Goal: Information Seeking & Learning: Learn about a topic

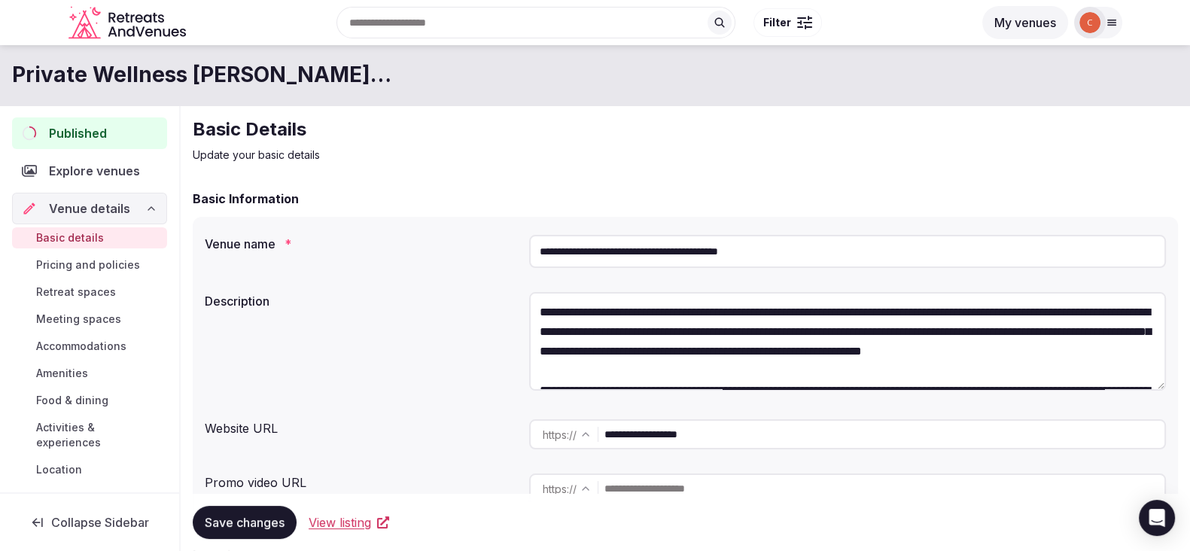
click at [145, 23] on icon "Retreats and Venues company logo" at bounding box center [128, 23] width 120 height 34
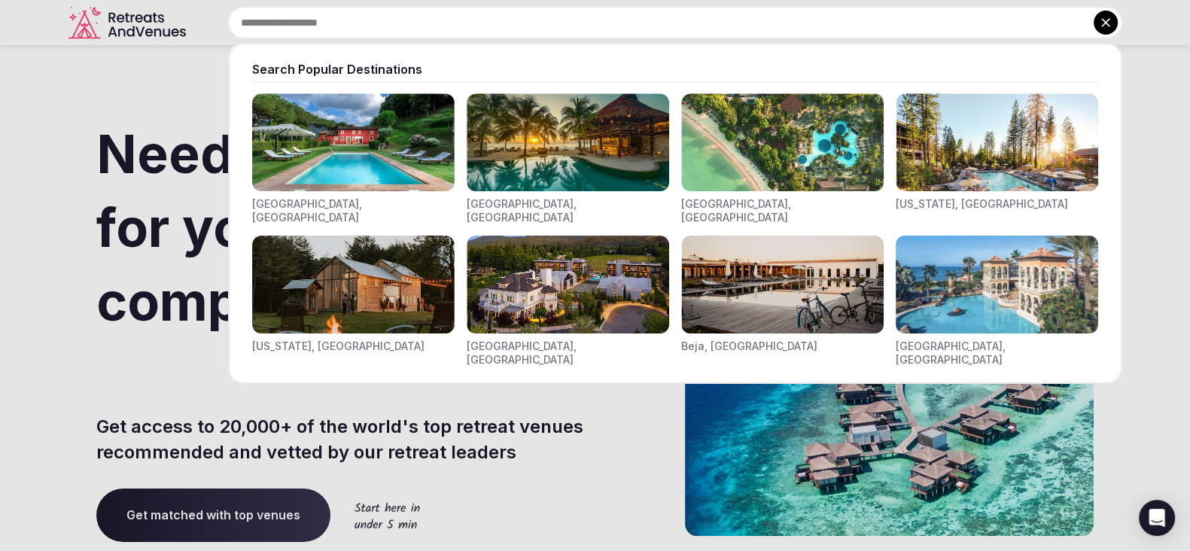
click at [411, 26] on input "text" at bounding box center [675, 23] width 894 height 32
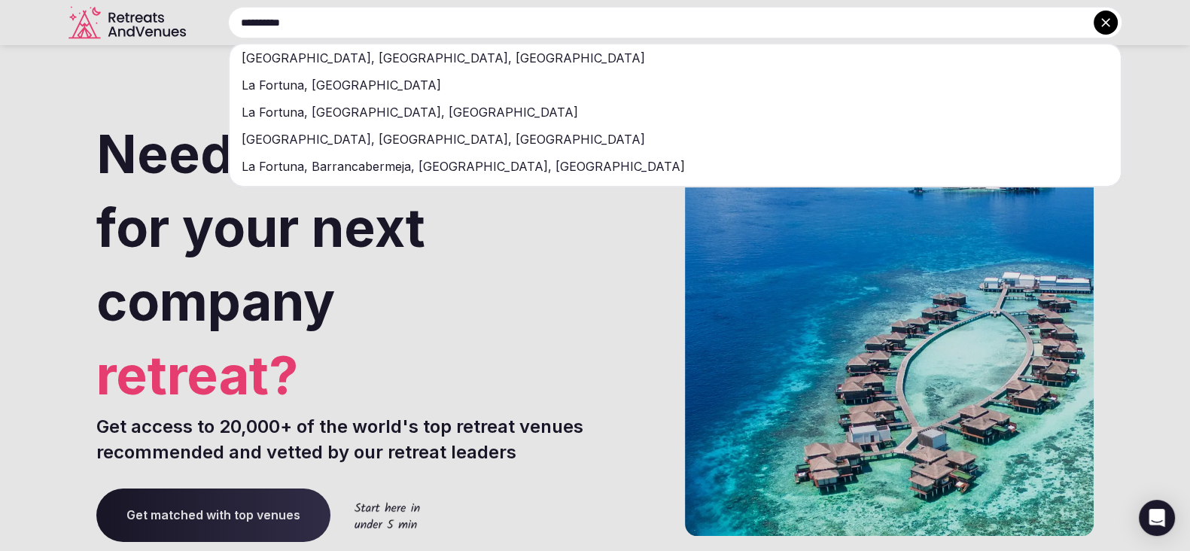
type input "**********"
click at [409, 58] on div "[GEOGRAPHIC_DATA], [GEOGRAPHIC_DATA], [GEOGRAPHIC_DATA]" at bounding box center [675, 57] width 891 height 27
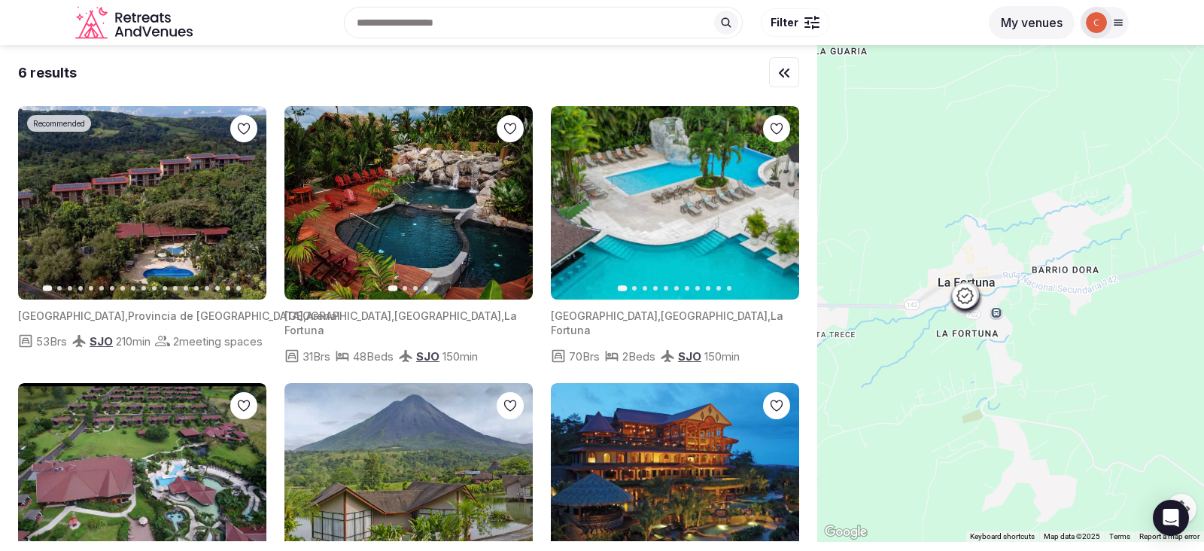
click at [1037, 310] on div at bounding box center [1010, 293] width 387 height 497
click at [933, 320] on div at bounding box center [1010, 293] width 387 height 497
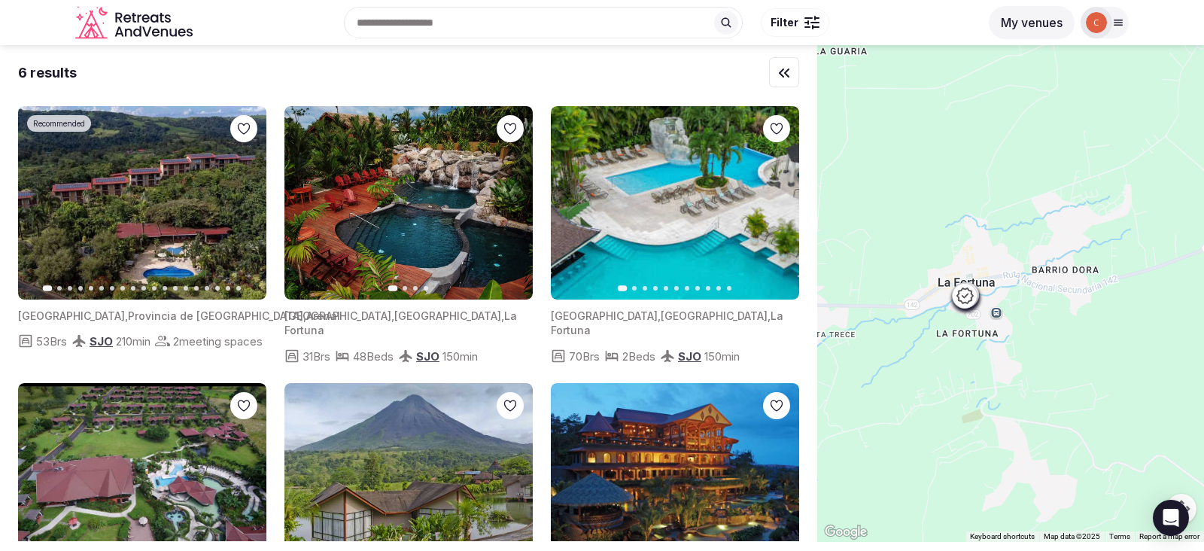
click at [933, 320] on div at bounding box center [1010, 293] width 387 height 497
click at [1029, 23] on button "My venues" at bounding box center [1032, 22] width 86 height 33
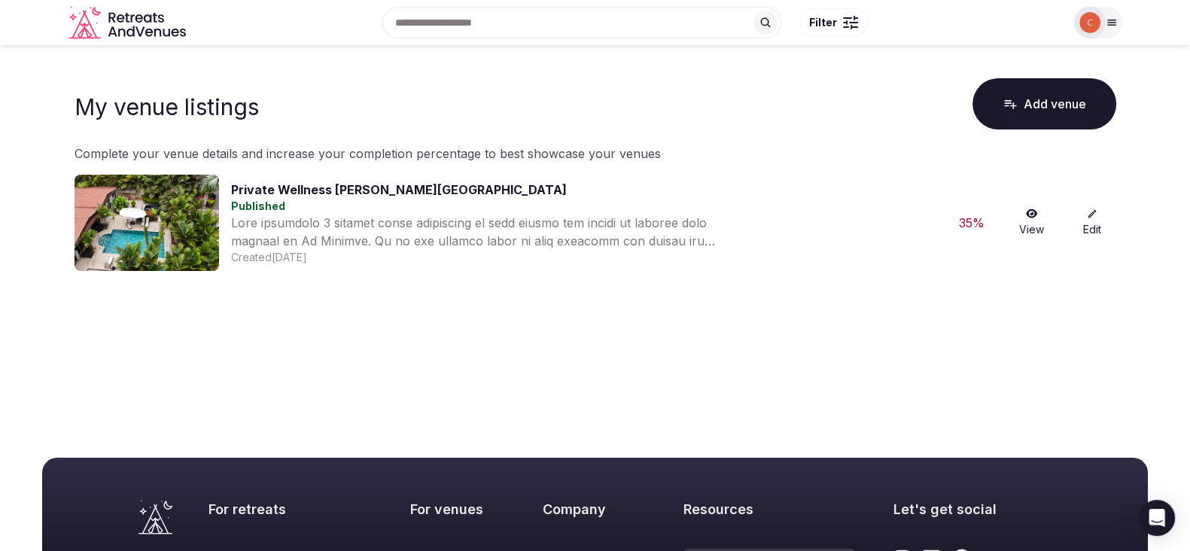
click at [1034, 226] on link "View" at bounding box center [1032, 223] width 48 height 29
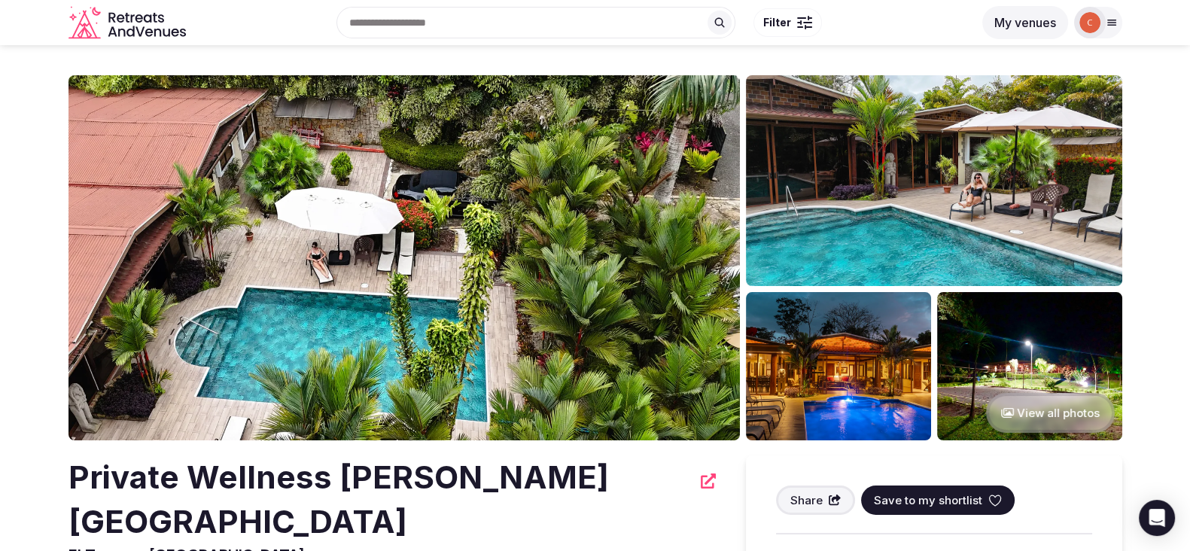
click at [1043, 26] on button "My venues" at bounding box center [1025, 22] width 86 height 33
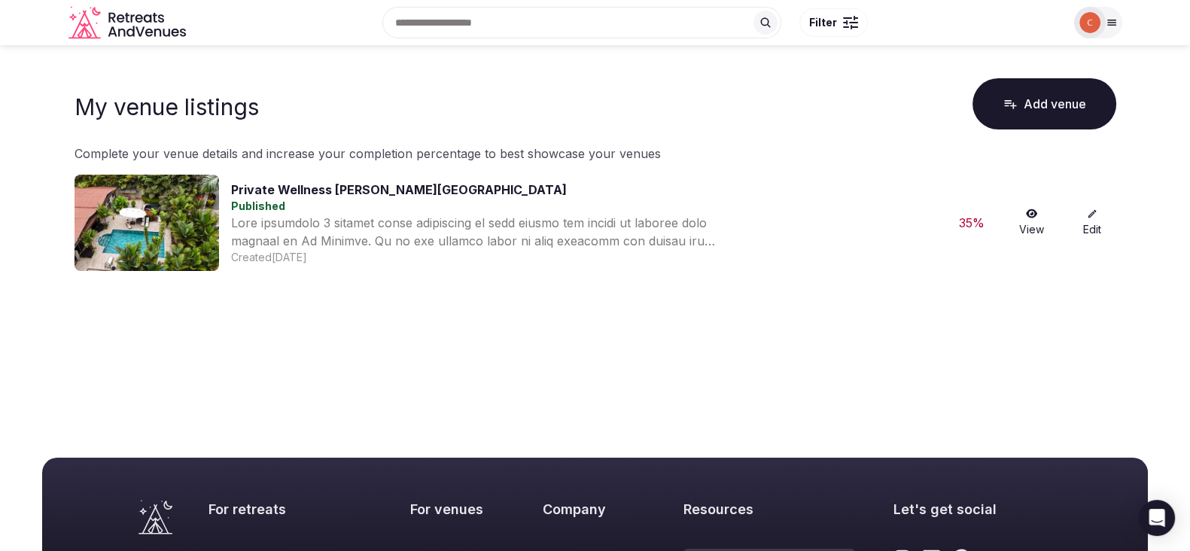
click at [1096, 213] on icon at bounding box center [1092, 214] width 11 height 11
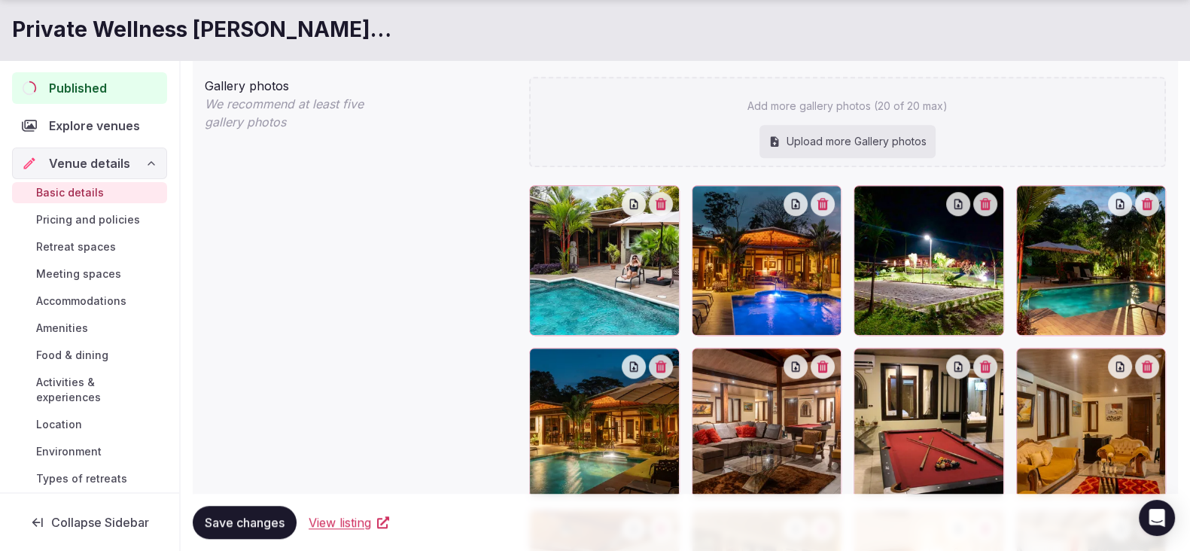
scroll to position [1536, 0]
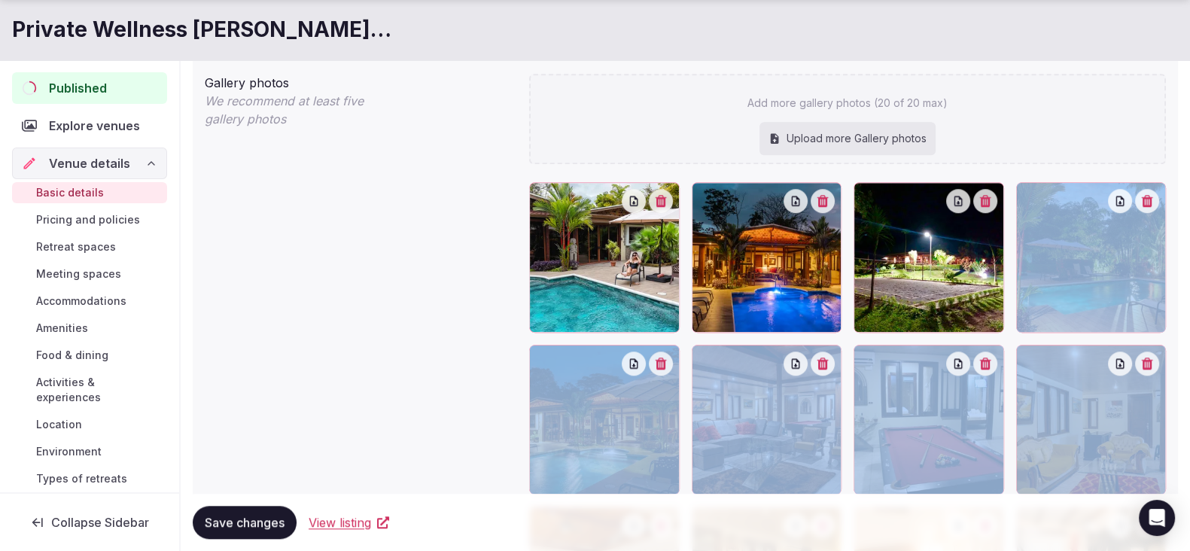
drag, startPoint x: 1171, startPoint y: 406, endPoint x: 1201, endPoint y: 222, distance: 187.0
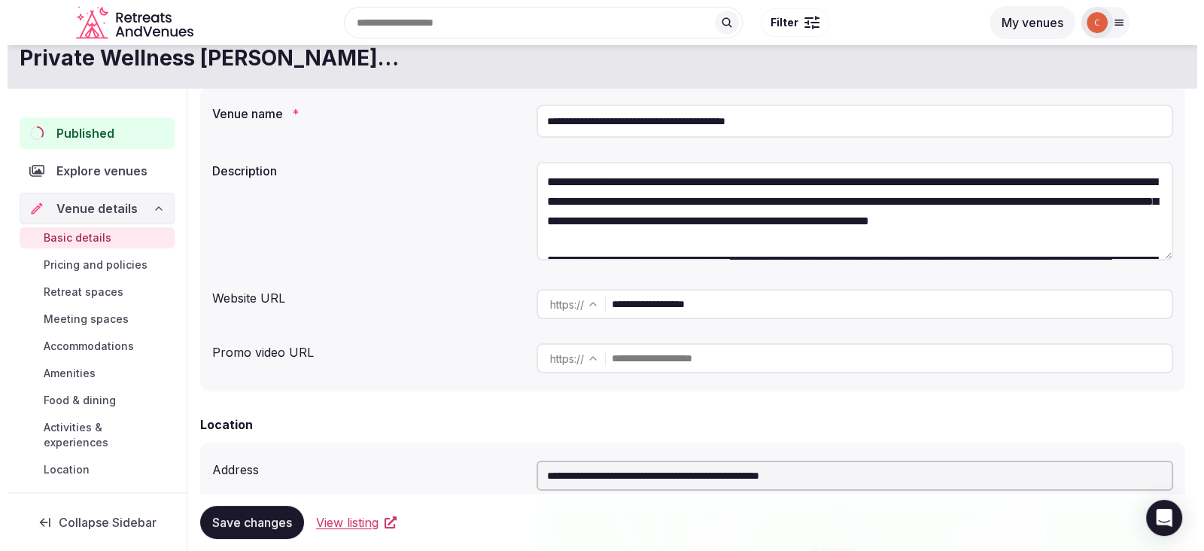
scroll to position [0, 0]
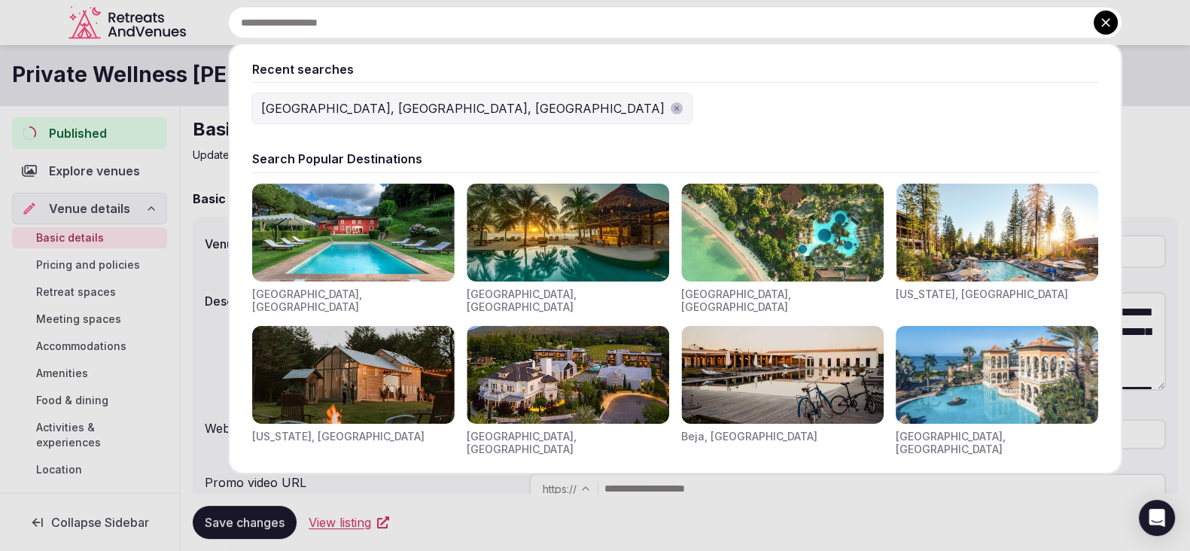
click at [513, 22] on input "text" at bounding box center [675, 23] width 894 height 32
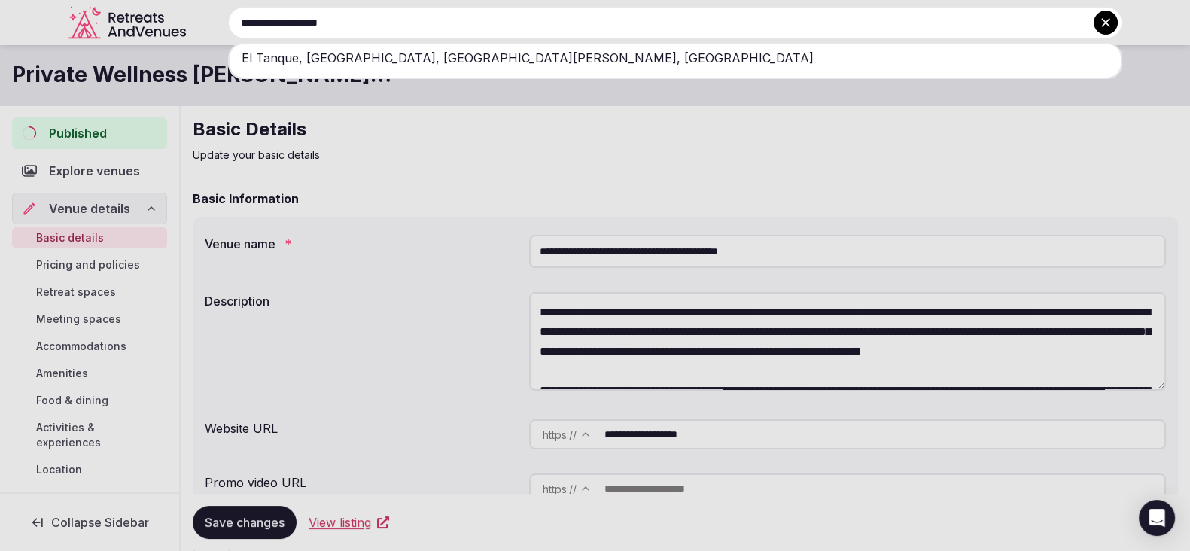
type input "**********"
click at [489, 66] on div "El Tanque, [GEOGRAPHIC_DATA], [GEOGRAPHIC_DATA][PERSON_NAME], [GEOGRAPHIC_DATA]" at bounding box center [675, 57] width 891 height 27
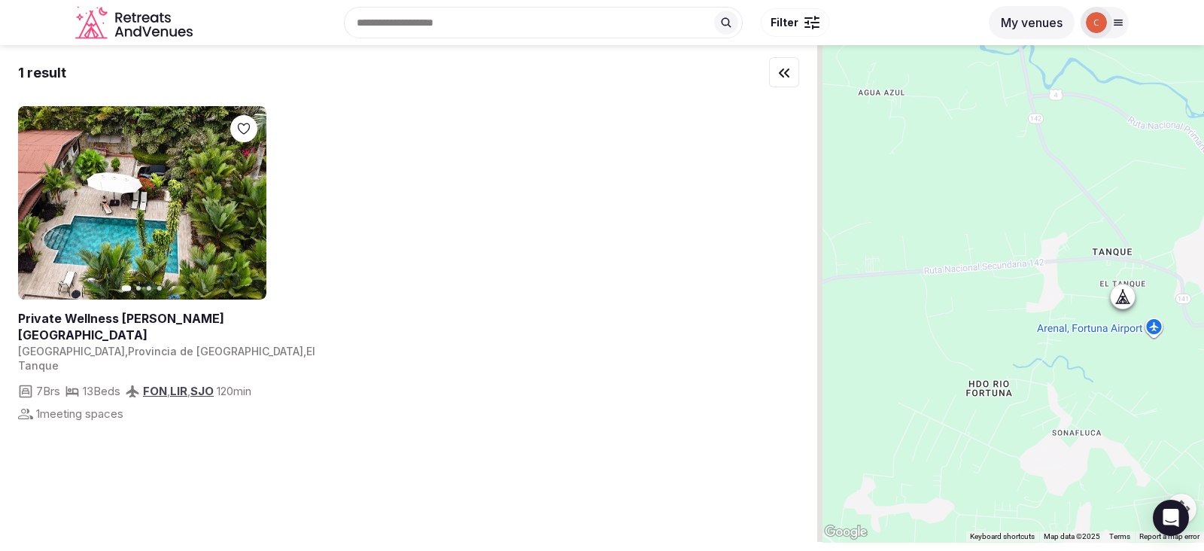
drag, startPoint x: 887, startPoint y: 307, endPoint x: 1017, endPoint y: 272, distance: 134.0
click at [1017, 272] on div at bounding box center [1010, 293] width 387 height 497
click at [148, 222] on link at bounding box center [142, 202] width 248 height 193
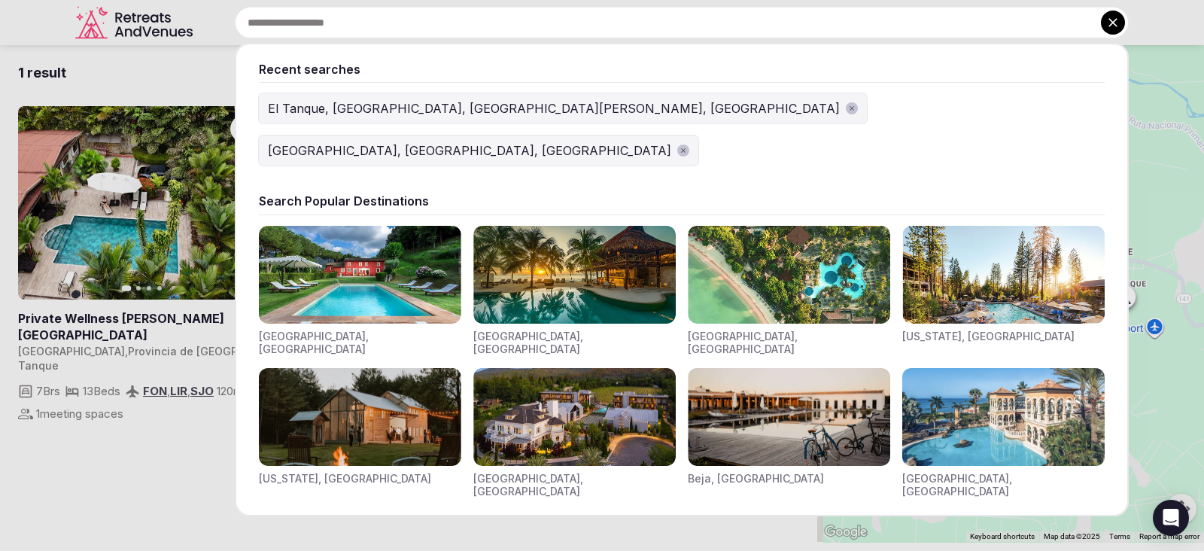
click at [446, 26] on input "text" at bounding box center [682, 23] width 894 height 32
click at [584, 106] on div "El Tanque, [GEOGRAPHIC_DATA], [GEOGRAPHIC_DATA][PERSON_NAME], [GEOGRAPHIC_DATA]" at bounding box center [554, 108] width 572 height 18
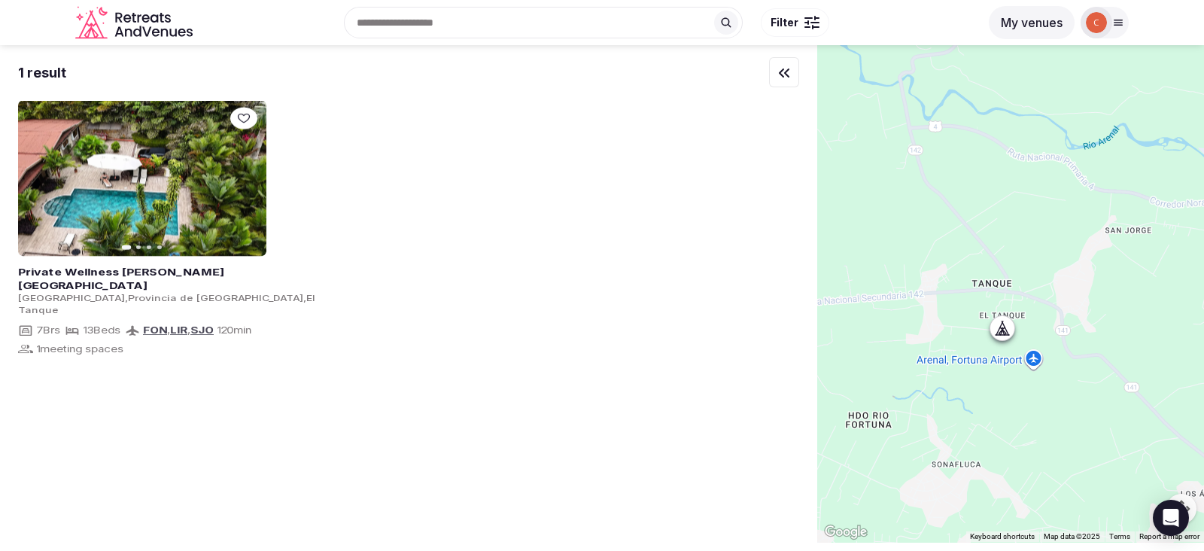
click at [556, 29] on input "text" at bounding box center [543, 23] width 399 height 32
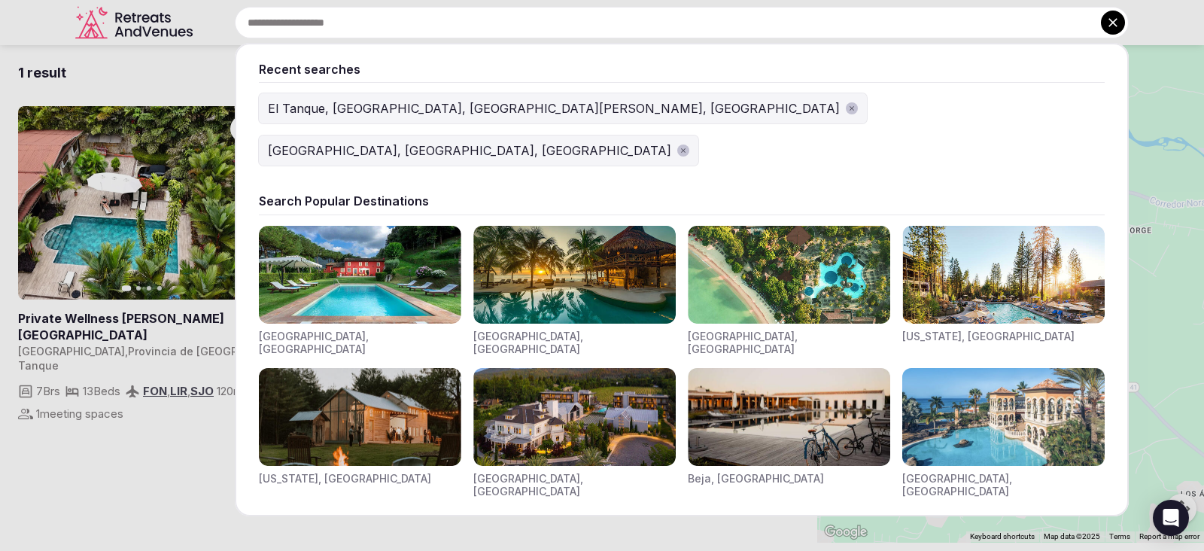
click at [848, 111] on icon "button" at bounding box center [852, 109] width 8 height 8
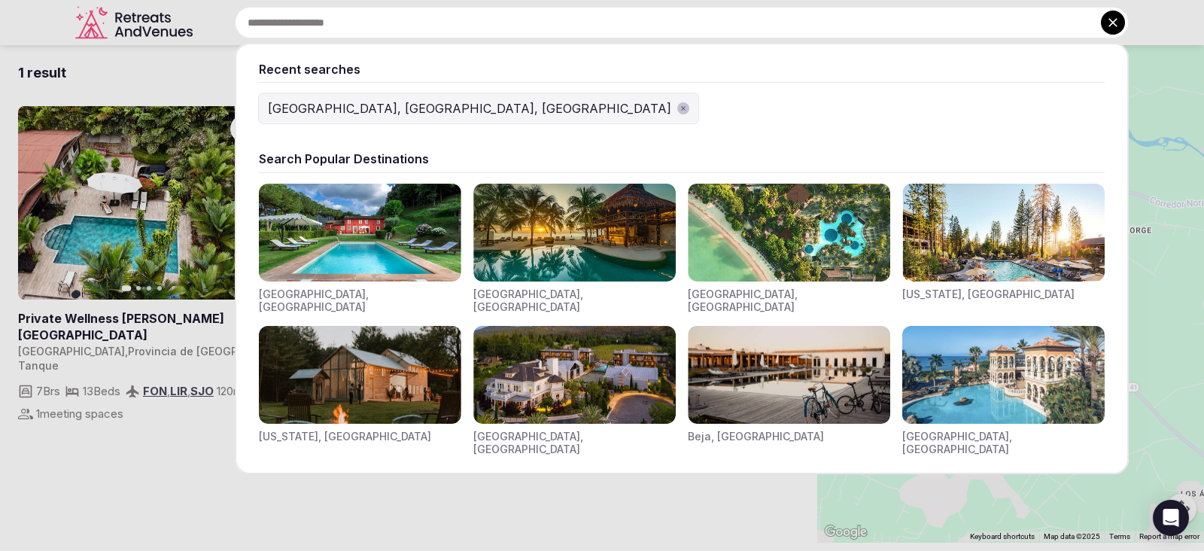
click at [680, 107] on icon "button" at bounding box center [684, 109] width 8 height 8
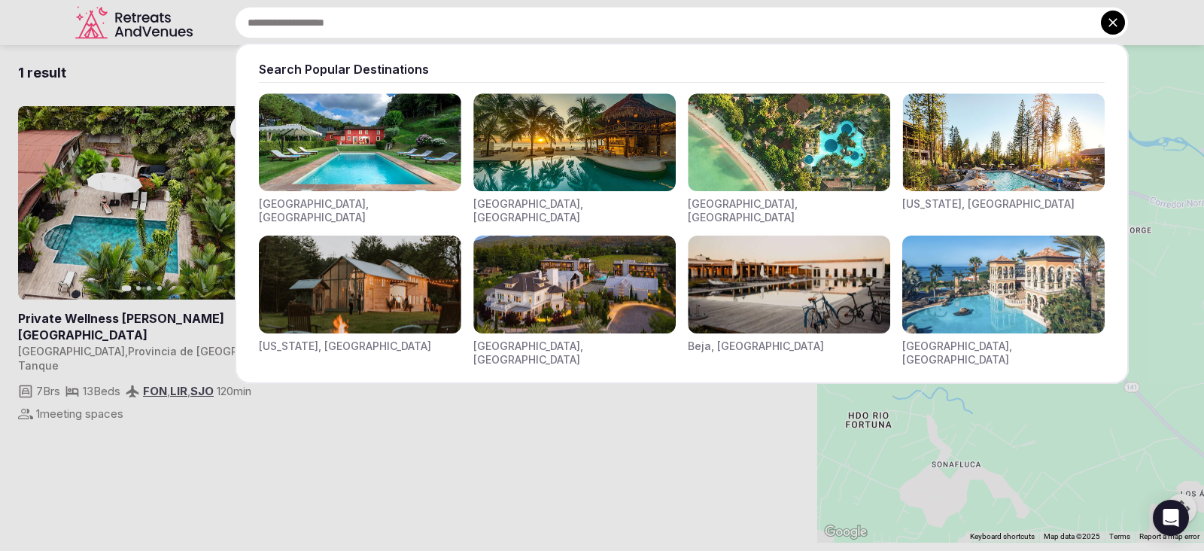
click at [526, 29] on input "text" at bounding box center [682, 23] width 894 height 32
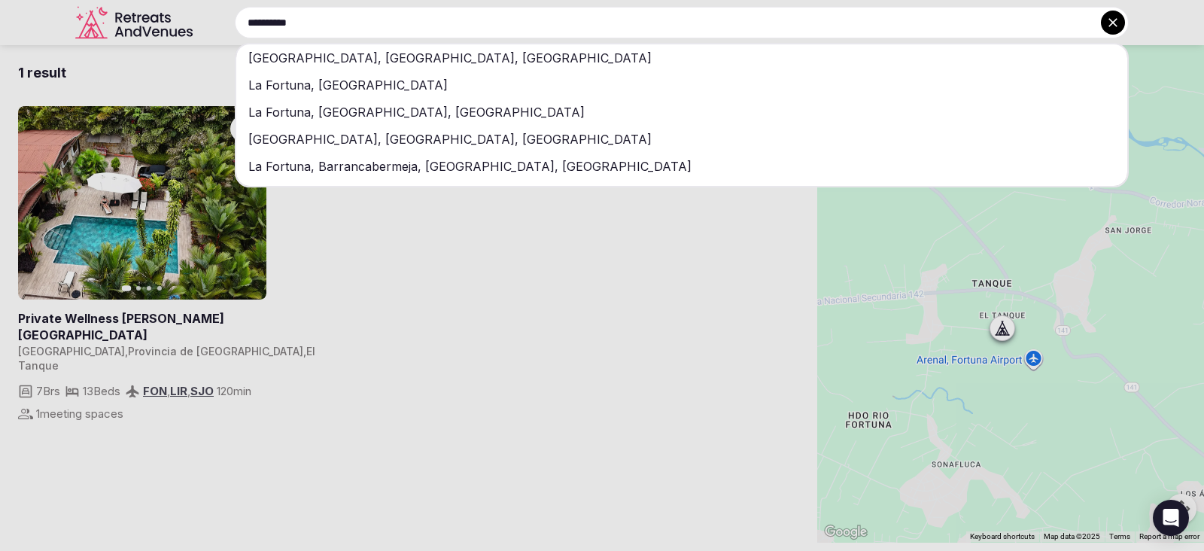
type input "**********"
click at [482, 62] on div "[GEOGRAPHIC_DATA], [GEOGRAPHIC_DATA], [GEOGRAPHIC_DATA]" at bounding box center [681, 57] width 891 height 27
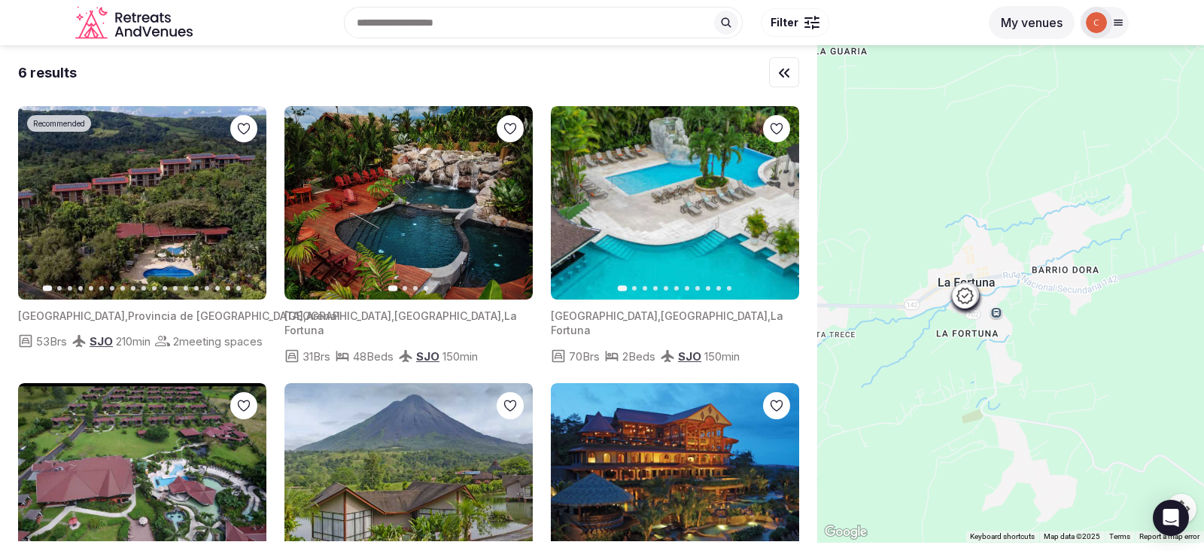
click at [1030, 291] on div at bounding box center [1010, 293] width 387 height 497
click at [1038, 291] on div at bounding box center [1010, 293] width 387 height 497
click at [974, 291] on icon at bounding box center [965, 296] width 18 height 18
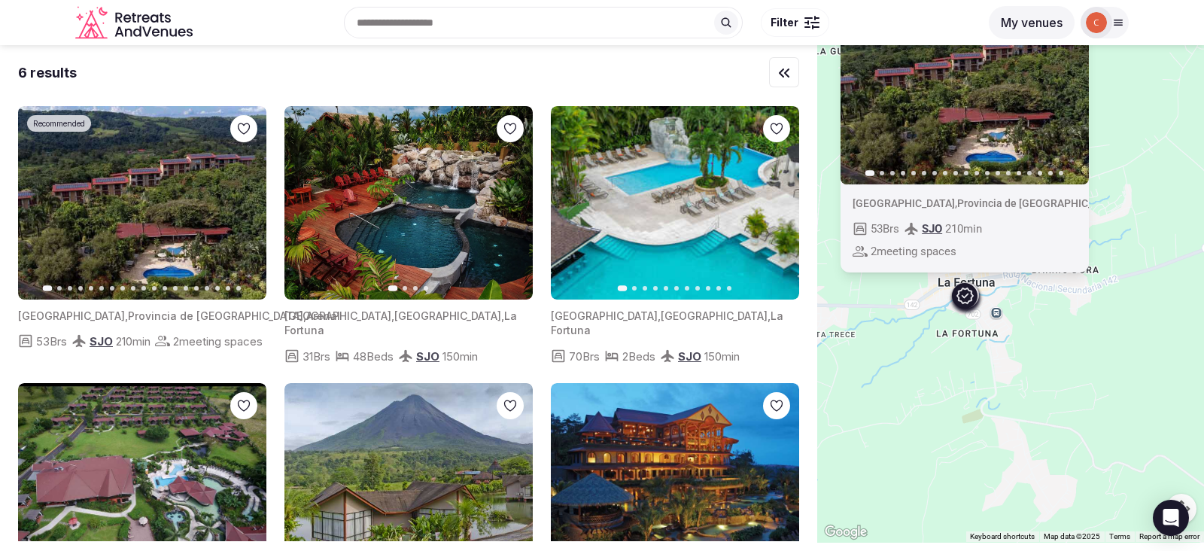
click at [1005, 298] on div "Recommended Previous slide Next slide [GEOGRAPHIC_DATA] , [GEOGRAPHIC_DATA] , A…" at bounding box center [1010, 293] width 387 height 497
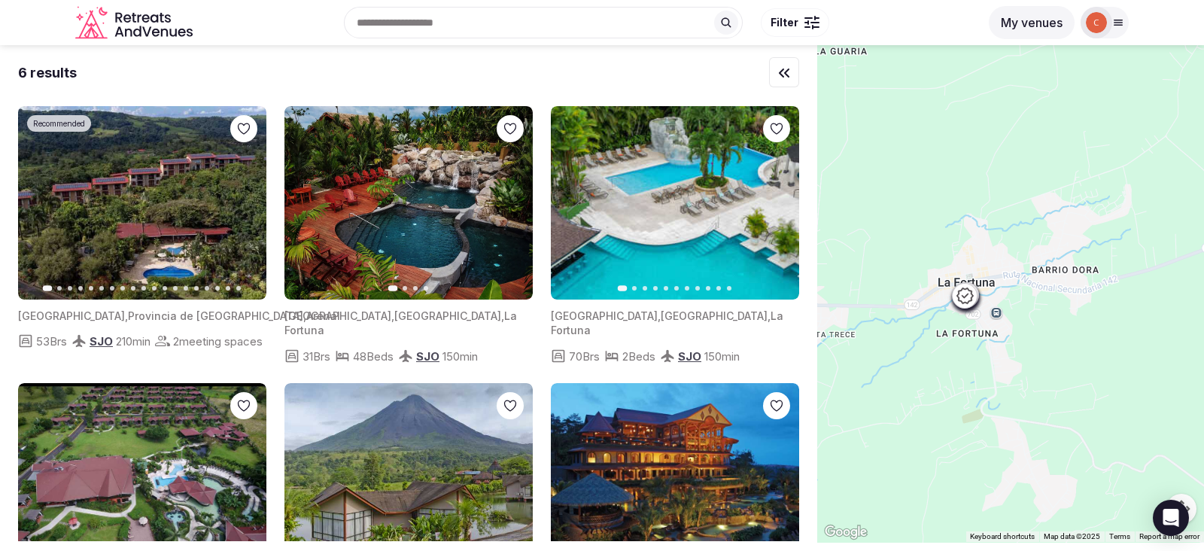
click at [1005, 298] on div at bounding box center [1010, 293] width 387 height 497
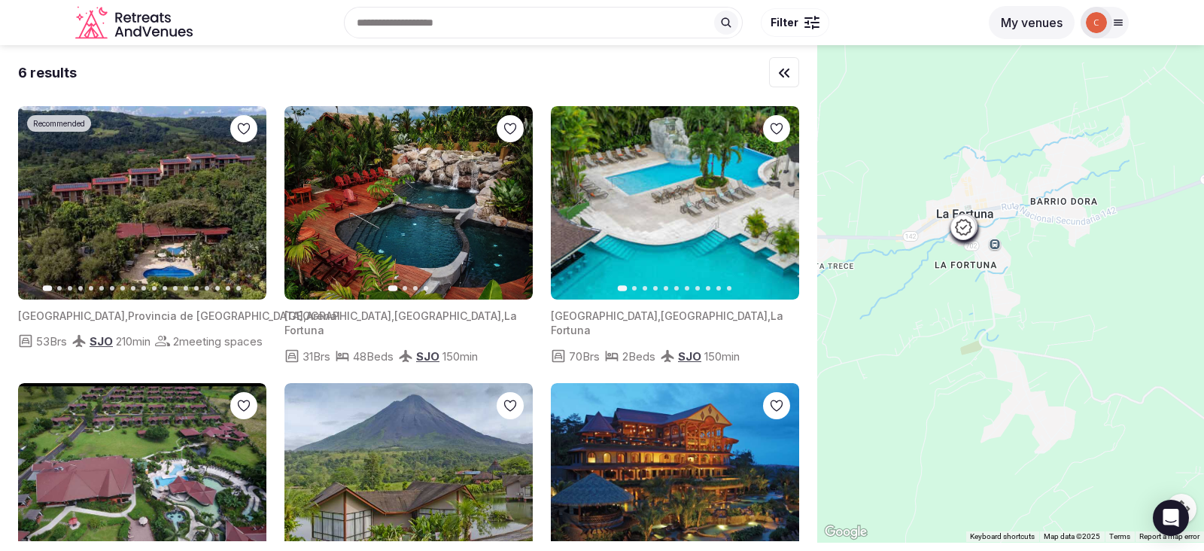
drag, startPoint x: 1133, startPoint y: 442, endPoint x: 1131, endPoint y: 373, distance: 68.5
click at [1131, 373] on div at bounding box center [1010, 293] width 387 height 497
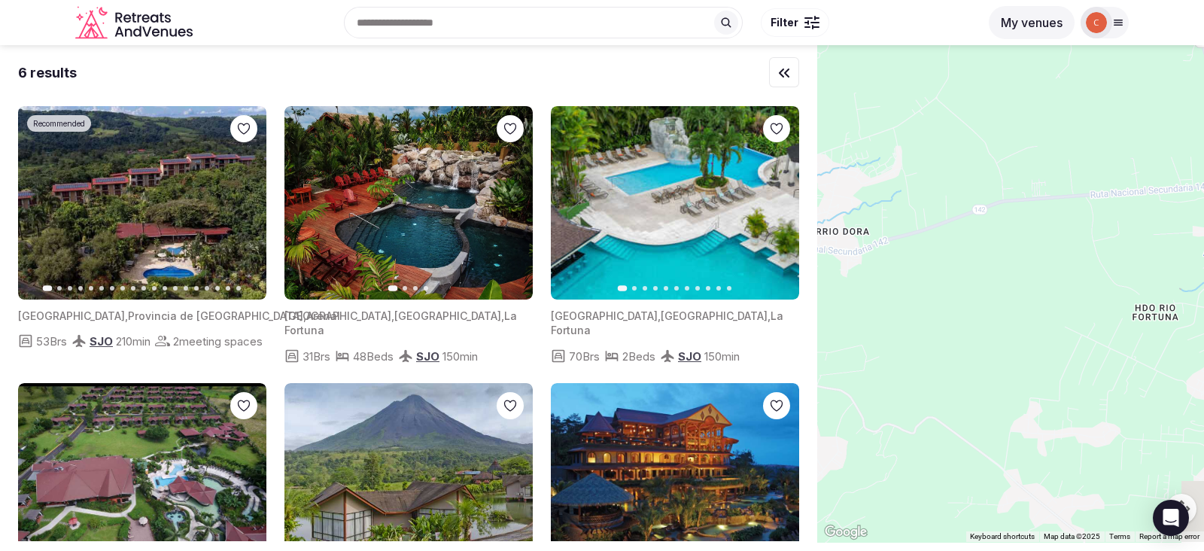
drag, startPoint x: 1169, startPoint y: 321, endPoint x: 935, endPoint y: 355, distance: 236.5
click at [935, 355] on div at bounding box center [1010, 293] width 387 height 497
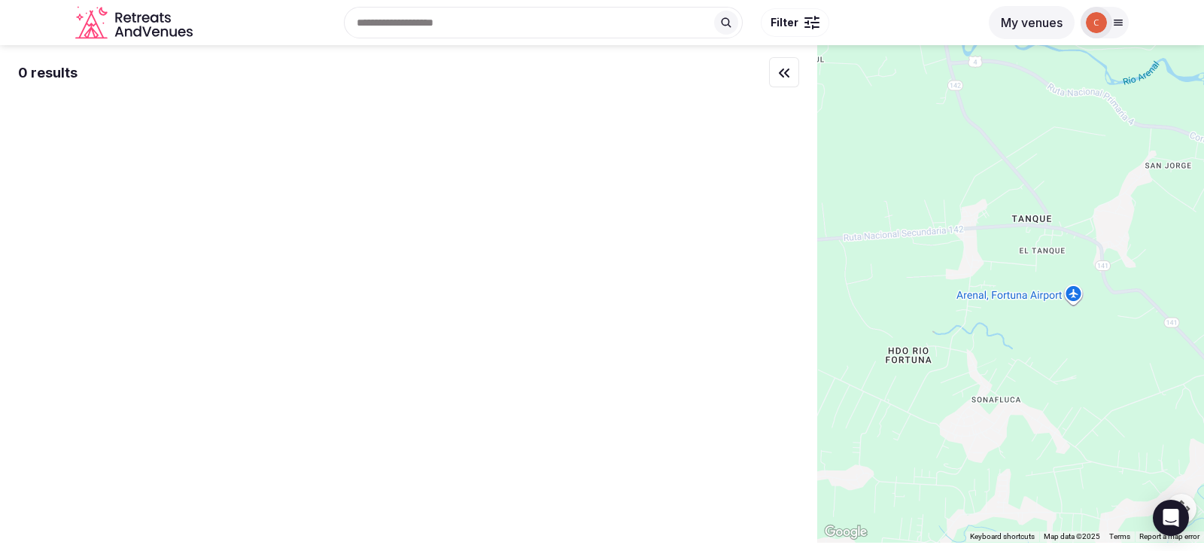
drag, startPoint x: 1088, startPoint y: 235, endPoint x: 836, endPoint y: 276, distance: 255.5
click at [836, 276] on div at bounding box center [1010, 293] width 387 height 497
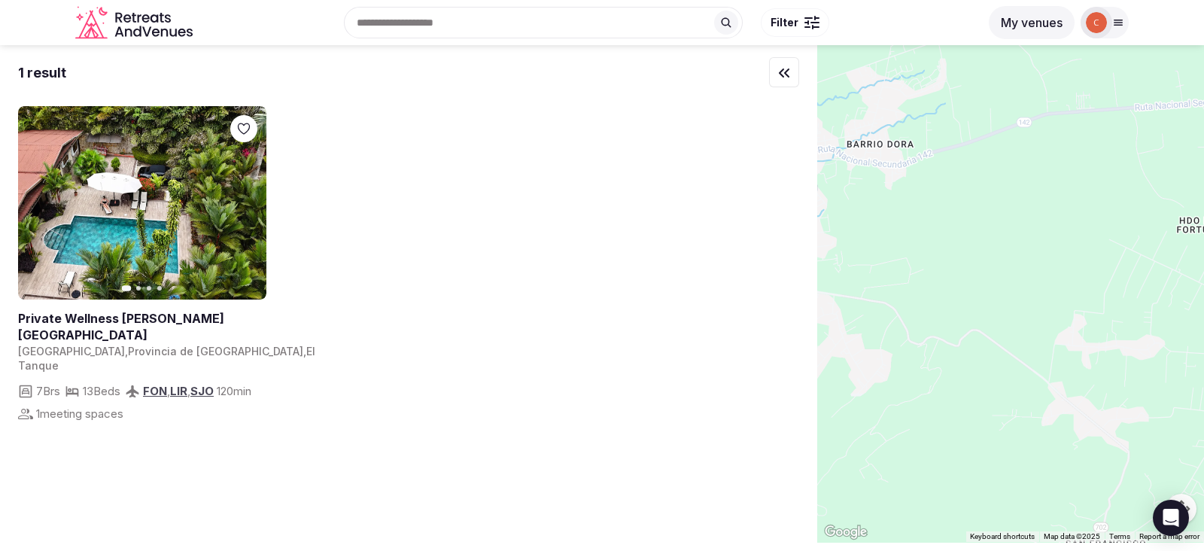
drag, startPoint x: 907, startPoint y: 242, endPoint x: 1204, endPoint y: 102, distance: 328.0
click at [1189, 102] on div at bounding box center [1010, 293] width 387 height 497
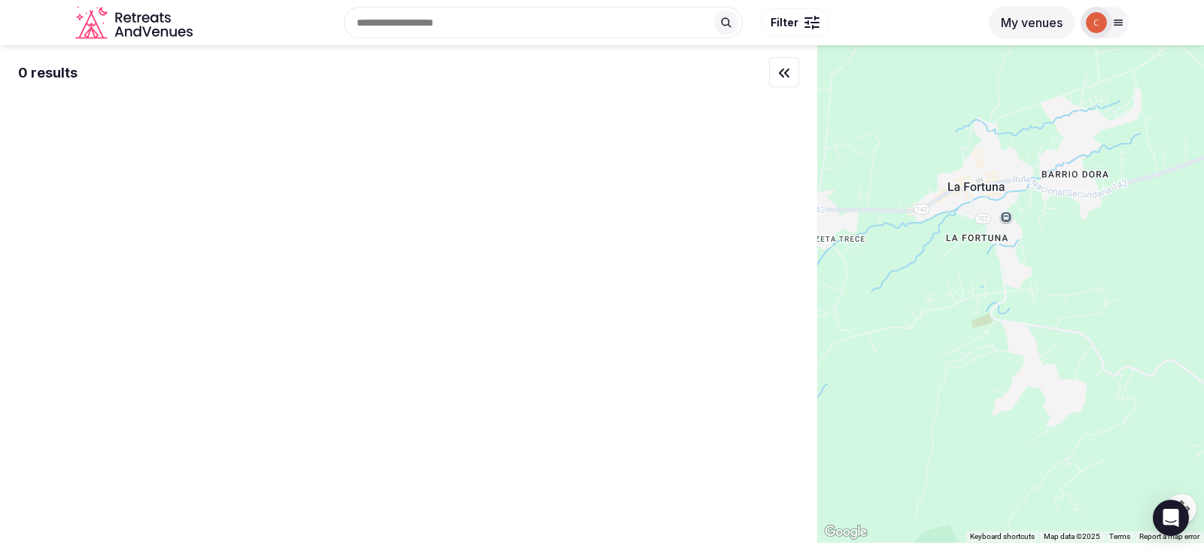
drag, startPoint x: 905, startPoint y: 212, endPoint x: 1131, endPoint y: 241, distance: 228.5
click at [1131, 241] on div at bounding box center [1010, 293] width 387 height 497
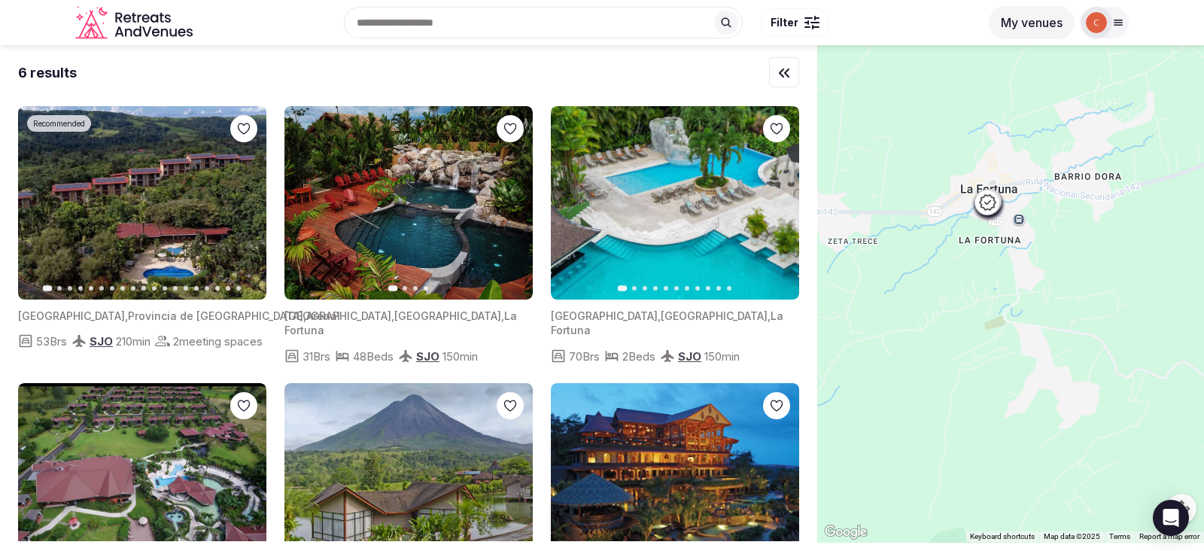
click at [1189, 504] on button "Map camera controls" at bounding box center [1182, 509] width 30 height 30
click at [1140, 429] on button "Zoom in" at bounding box center [1144, 434] width 30 height 30
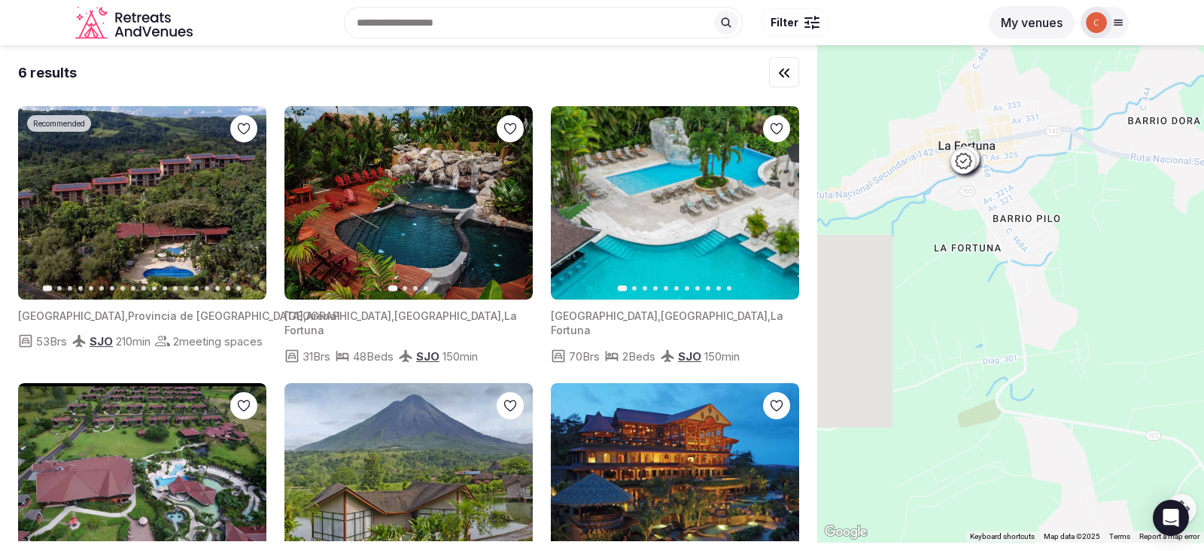
drag, startPoint x: 1125, startPoint y: 385, endPoint x: 1124, endPoint y: 468, distance: 82.8
click at [1124, 468] on div at bounding box center [1010, 293] width 387 height 497
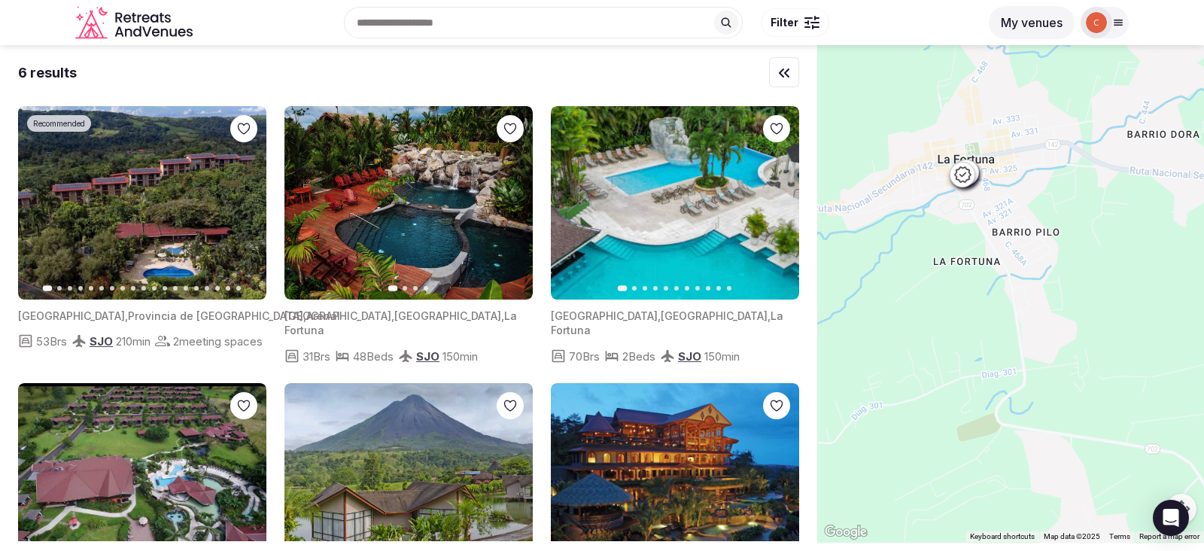
click at [1189, 501] on button "Map camera controls" at bounding box center [1182, 509] width 30 height 30
click at [1146, 432] on button "Zoom in" at bounding box center [1144, 434] width 30 height 30
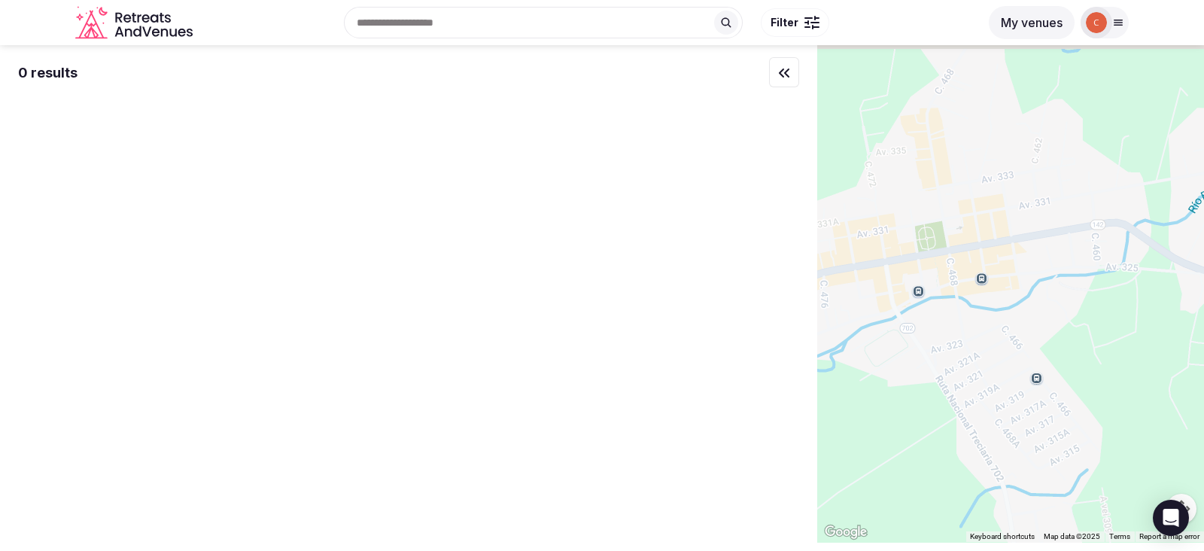
drag, startPoint x: 1137, startPoint y: 241, endPoint x: 1133, endPoint y: 476, distance: 235.6
click at [1133, 476] on div at bounding box center [1010, 293] width 387 height 497
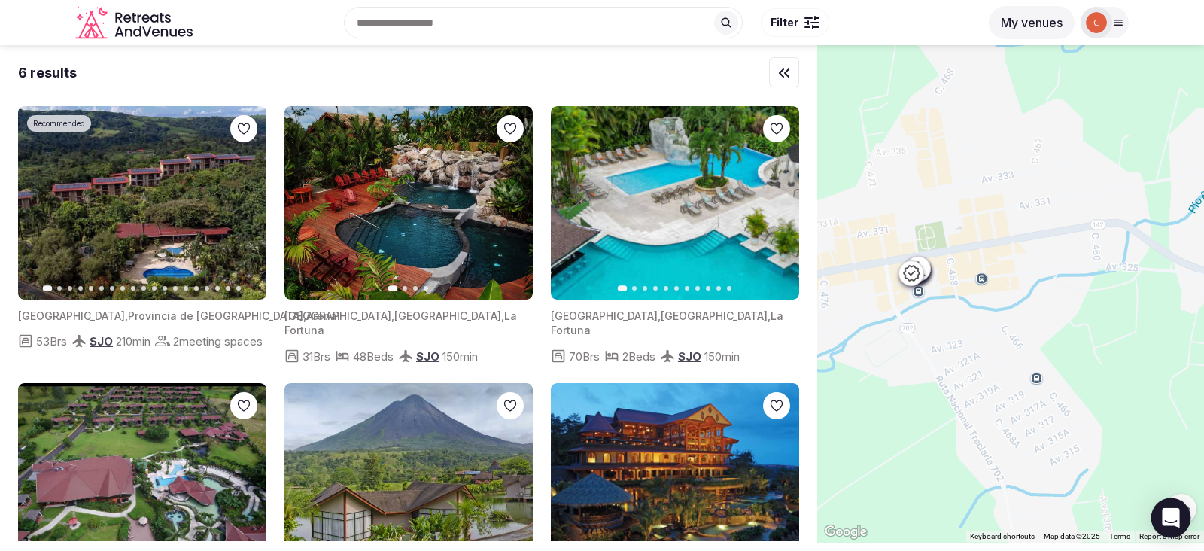
click at [1186, 499] on body "Recent searches [GEOGRAPHIC_DATA], [GEOGRAPHIC_DATA], [GEOGRAPHIC_DATA] Search …" at bounding box center [602, 275] width 1204 height 551
click at [1189, 502] on body "Recent searches [GEOGRAPHIC_DATA], [GEOGRAPHIC_DATA], [GEOGRAPHIC_DATA] Search …" at bounding box center [602, 275] width 1204 height 551
click at [1189, 506] on button "Map camera controls" at bounding box center [1182, 509] width 30 height 30
click at [1141, 434] on button "Zoom in" at bounding box center [1144, 434] width 30 height 30
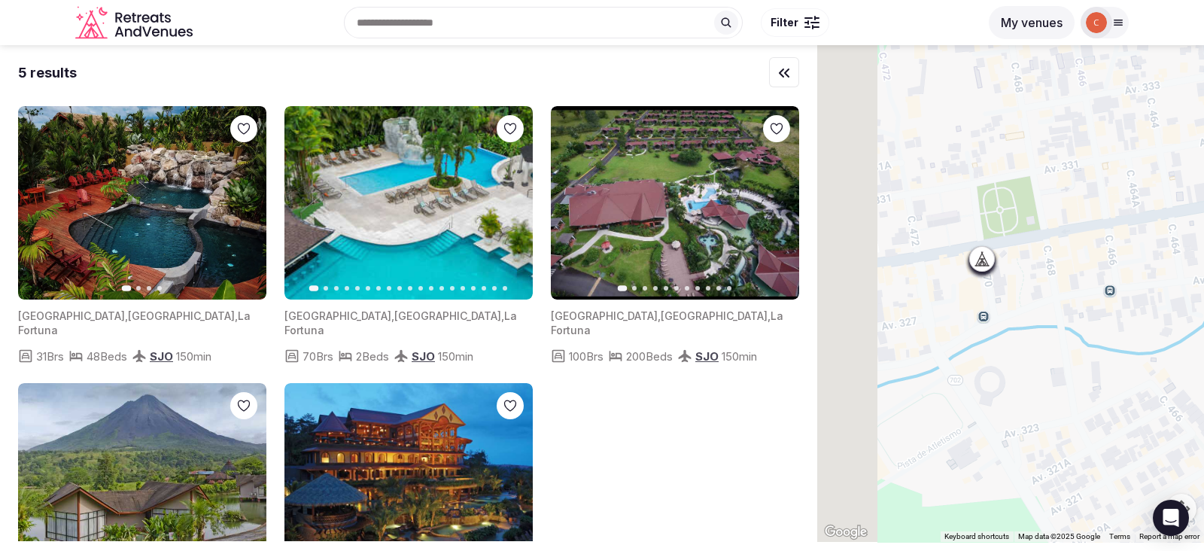
drag, startPoint x: 945, startPoint y: 298, endPoint x: 1116, endPoint y: 323, distance: 171.9
click at [1116, 323] on div at bounding box center [1010, 293] width 387 height 497
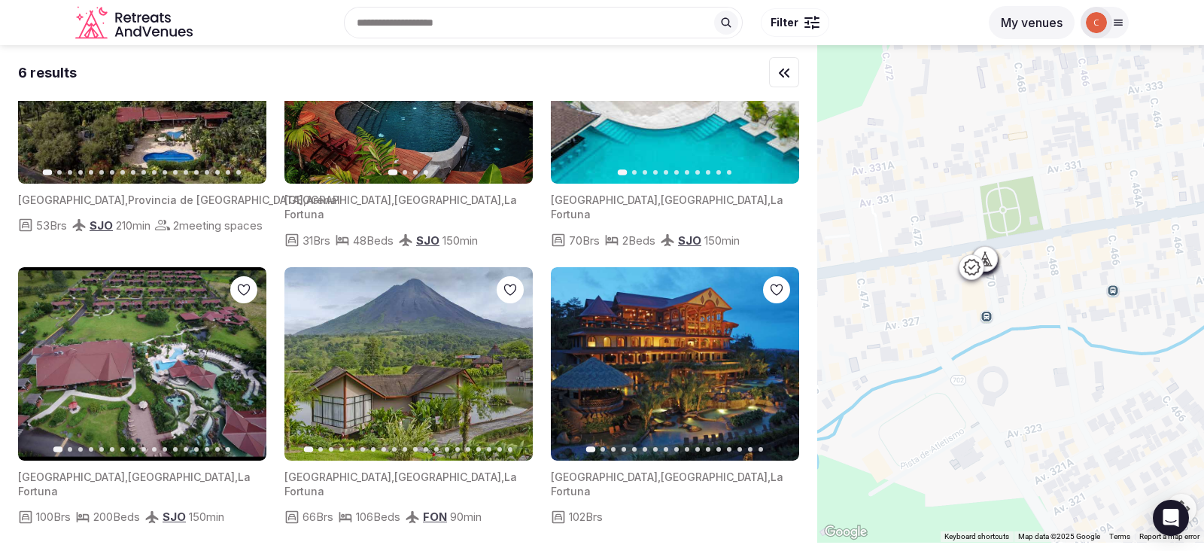
scroll to position [149, 0]
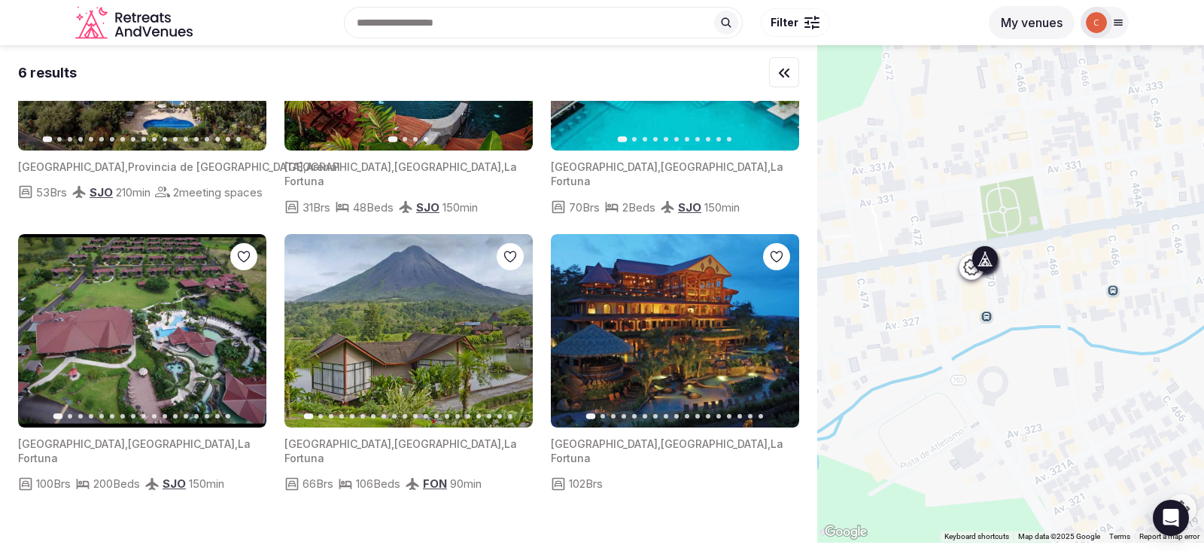
click at [774, 342] on button "Next slide" at bounding box center [778, 330] width 24 height 24
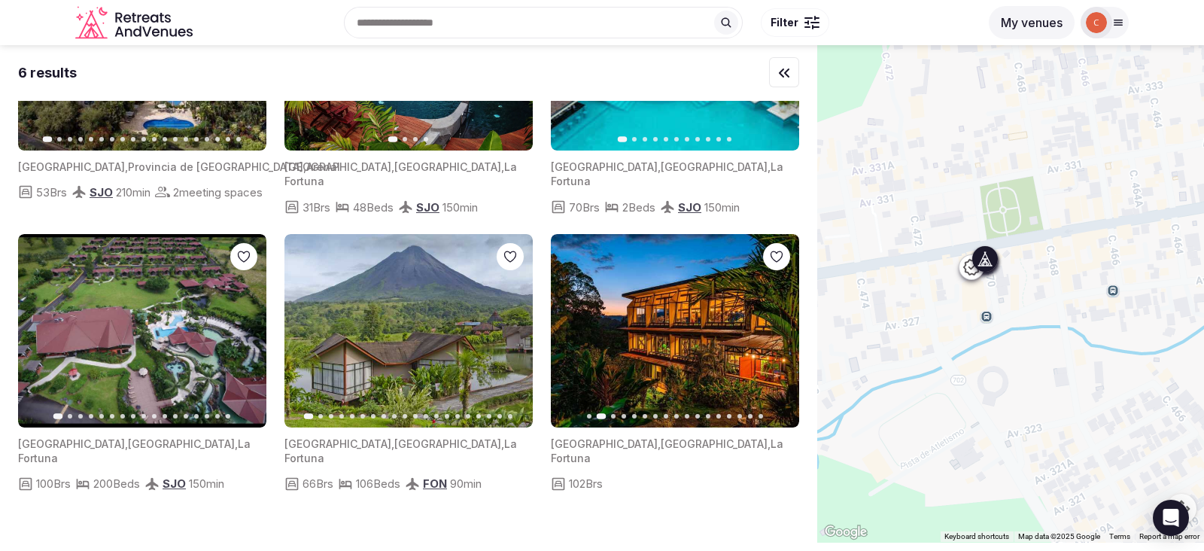
click at [774, 342] on button "Next slide" at bounding box center [778, 330] width 24 height 24
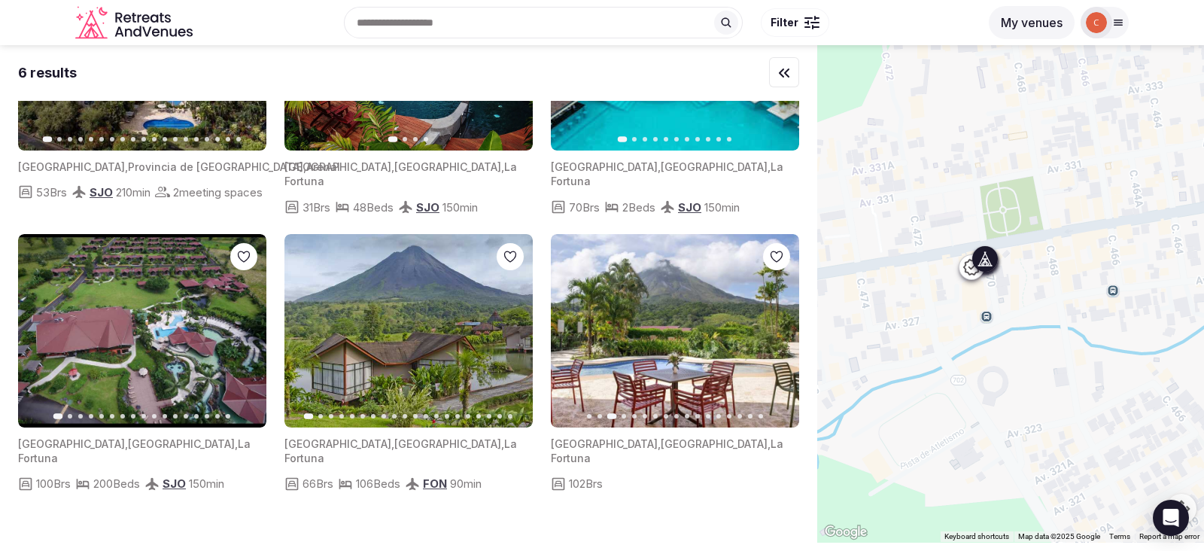
click at [774, 342] on button "Next slide" at bounding box center [778, 330] width 24 height 24
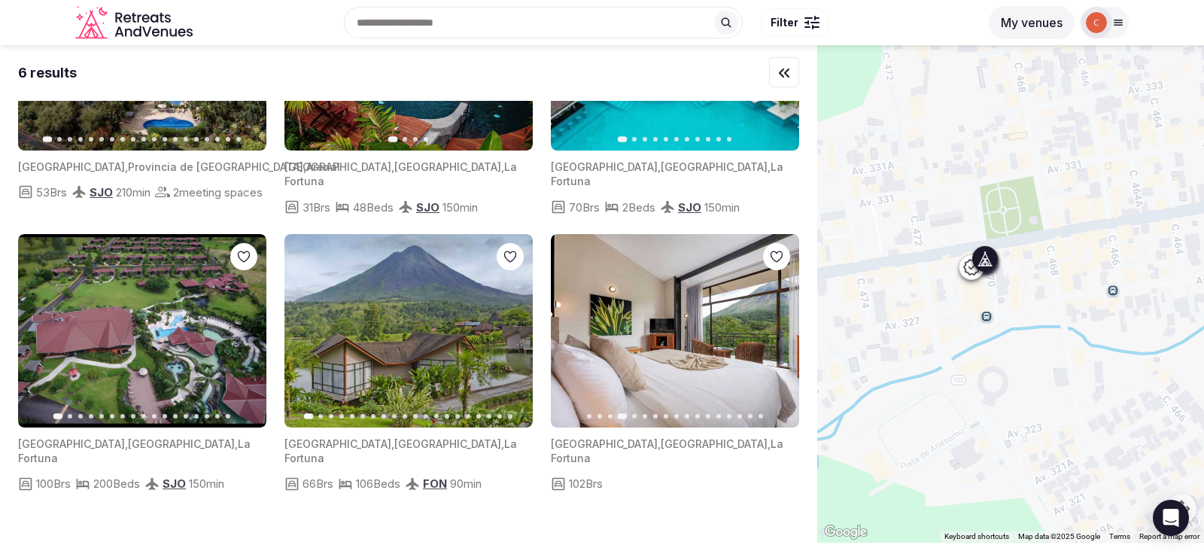
click at [774, 342] on button "Next slide" at bounding box center [778, 330] width 24 height 24
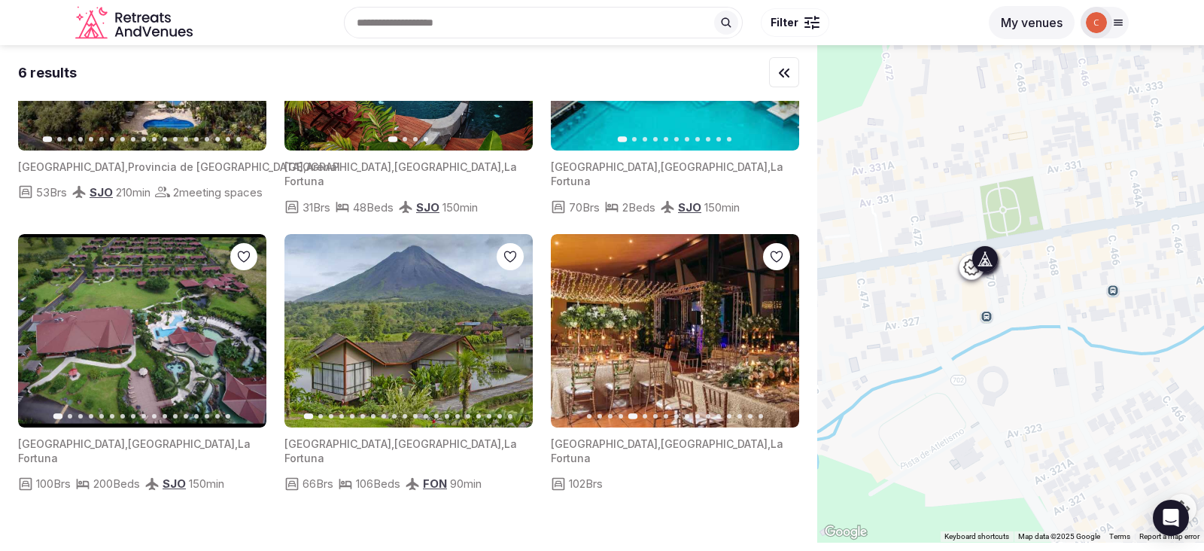
click at [774, 342] on button "Next slide" at bounding box center [778, 330] width 24 height 24
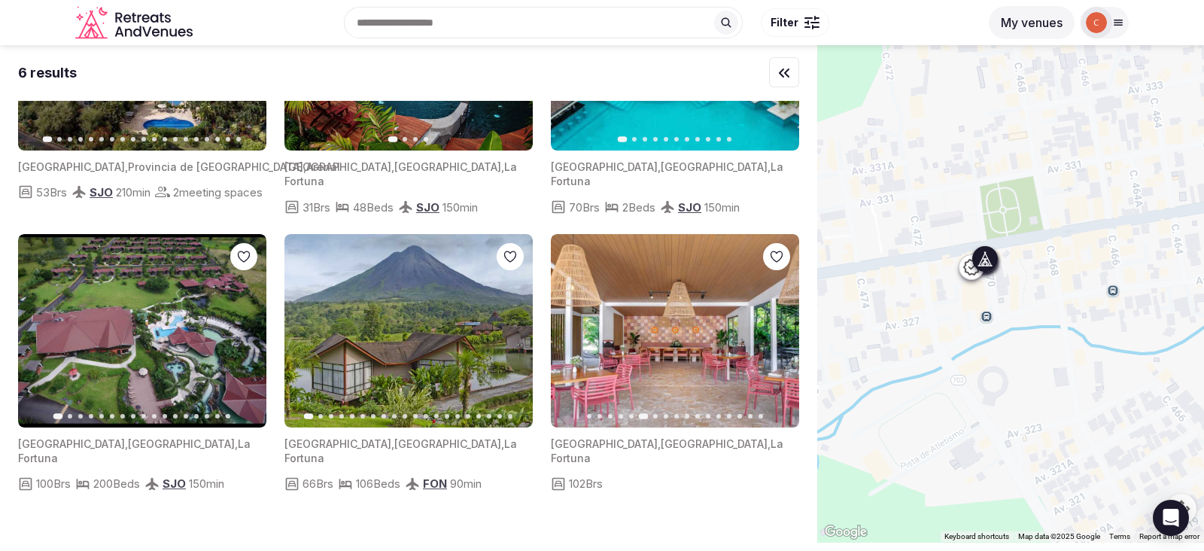
click at [774, 342] on button "Next slide" at bounding box center [778, 330] width 24 height 24
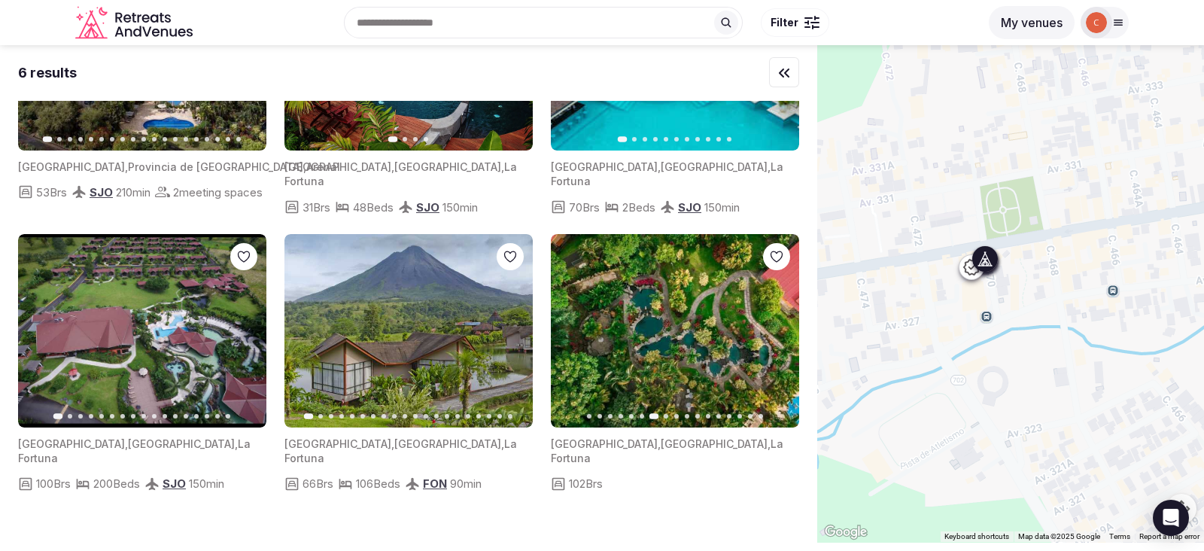
click at [774, 342] on button "Next slide" at bounding box center [778, 330] width 24 height 24
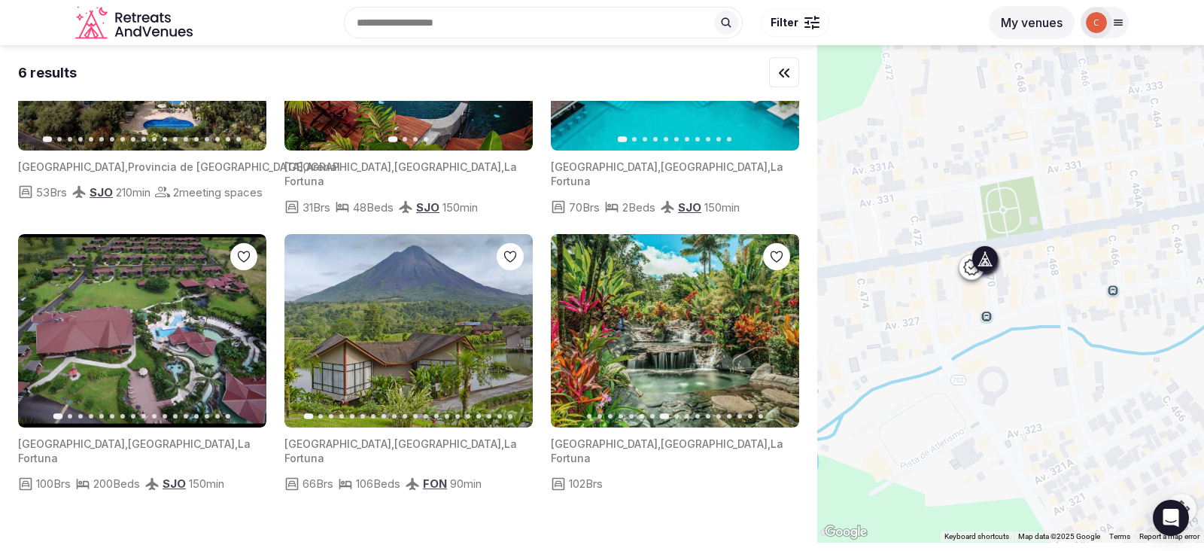
click at [774, 342] on button "Next slide" at bounding box center [778, 330] width 24 height 24
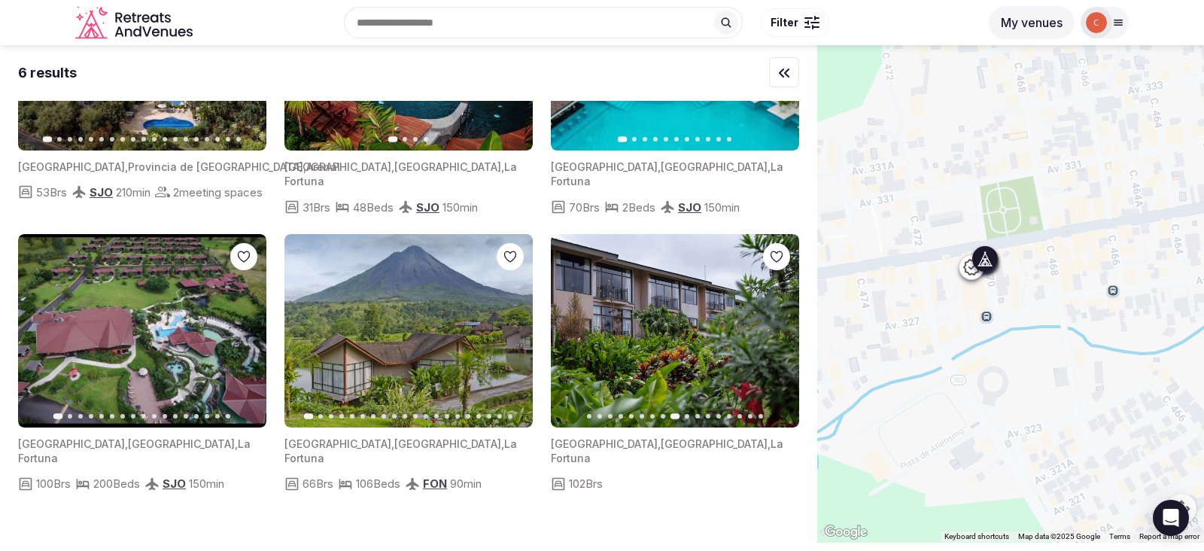
click at [774, 342] on button "Next slide" at bounding box center [778, 330] width 24 height 24
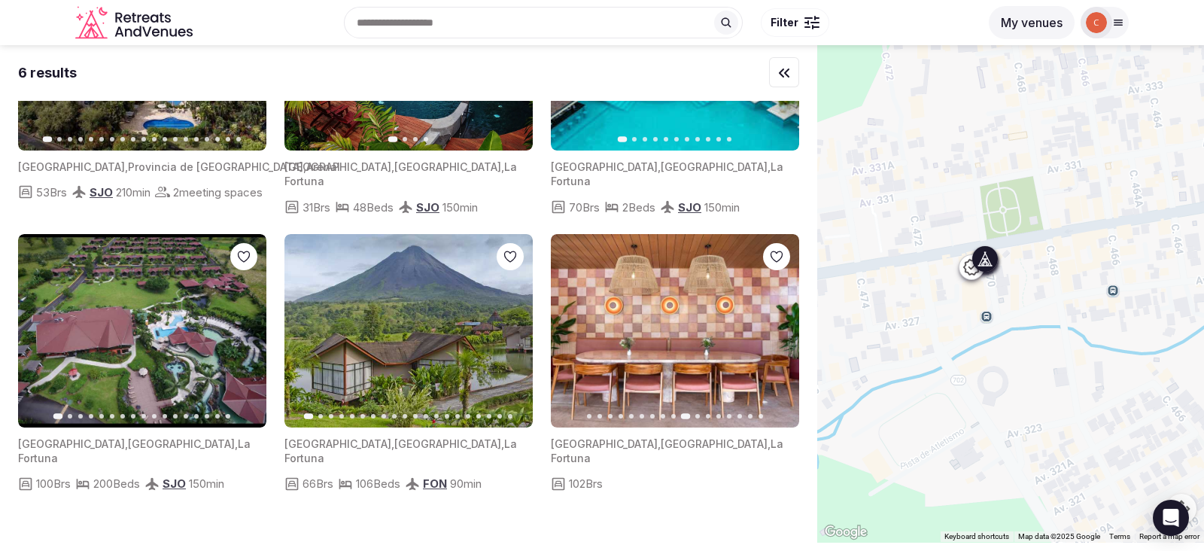
click at [774, 342] on button "Next slide" at bounding box center [778, 330] width 24 height 24
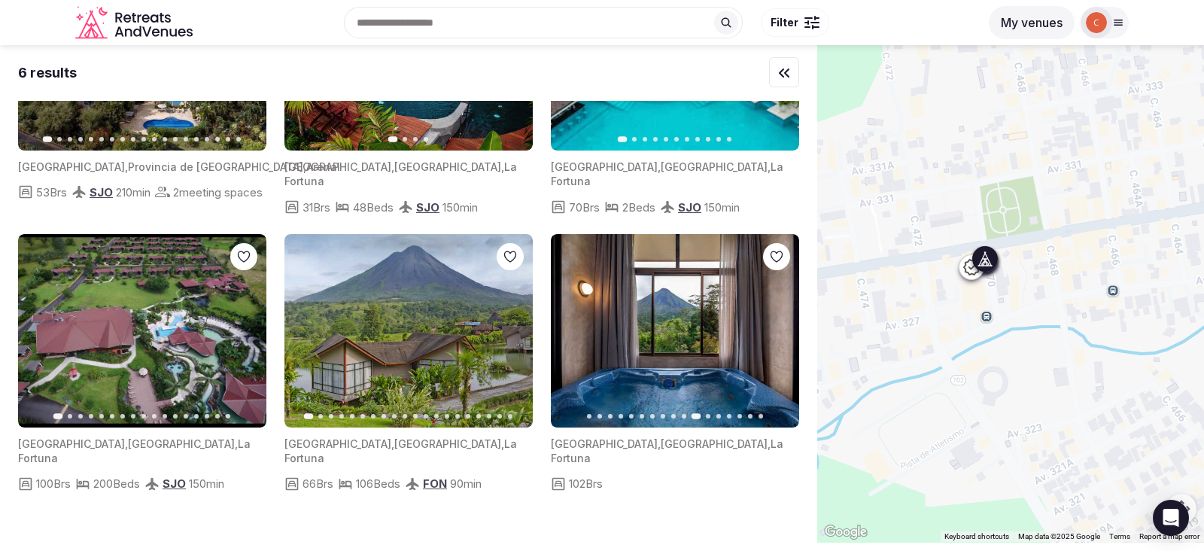
click at [774, 342] on button "Next slide" at bounding box center [778, 330] width 24 height 24
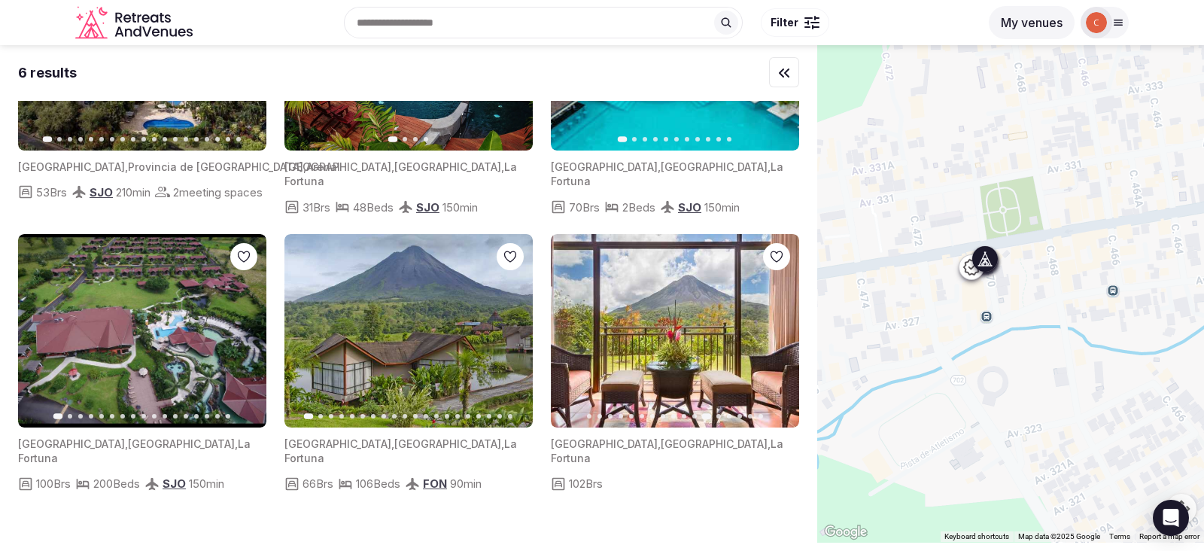
click at [774, 342] on button "Next slide" at bounding box center [778, 330] width 24 height 24
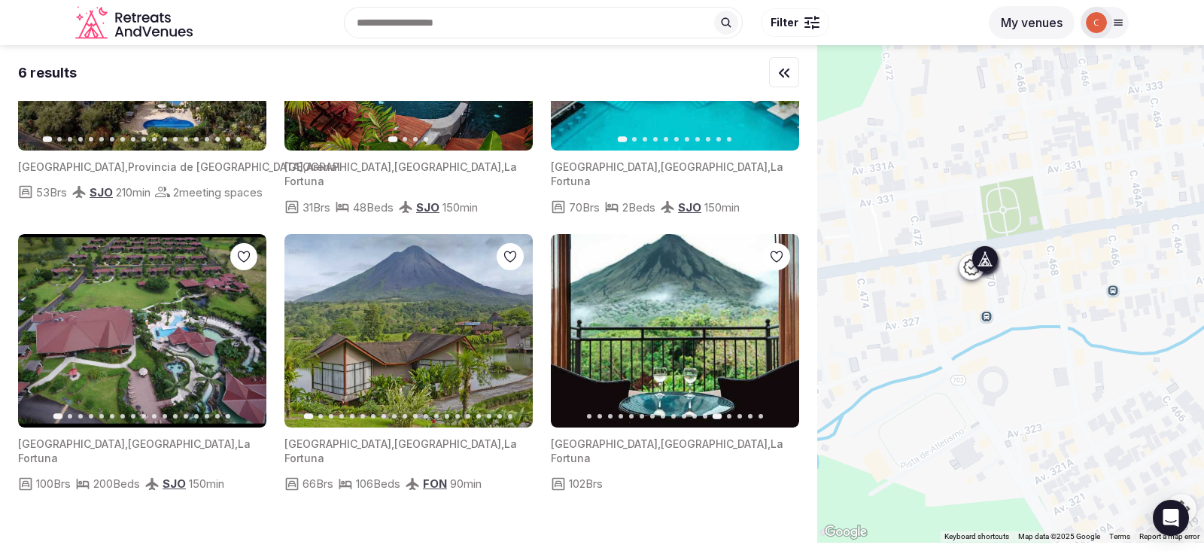
click at [774, 342] on button "Next slide" at bounding box center [778, 330] width 24 height 24
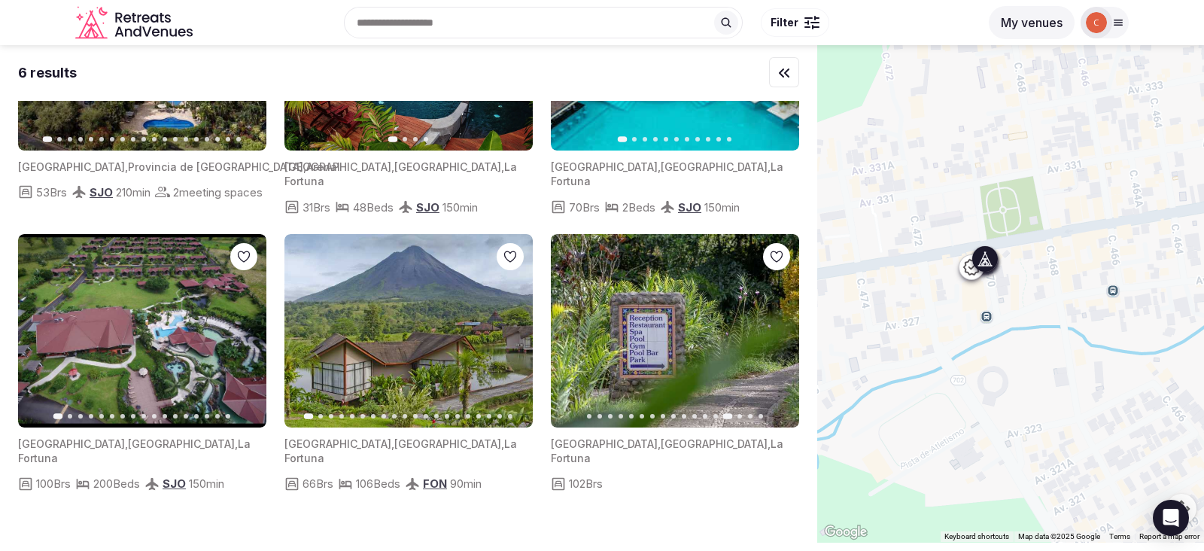
click at [774, 342] on button "Next slide" at bounding box center [778, 330] width 24 height 24
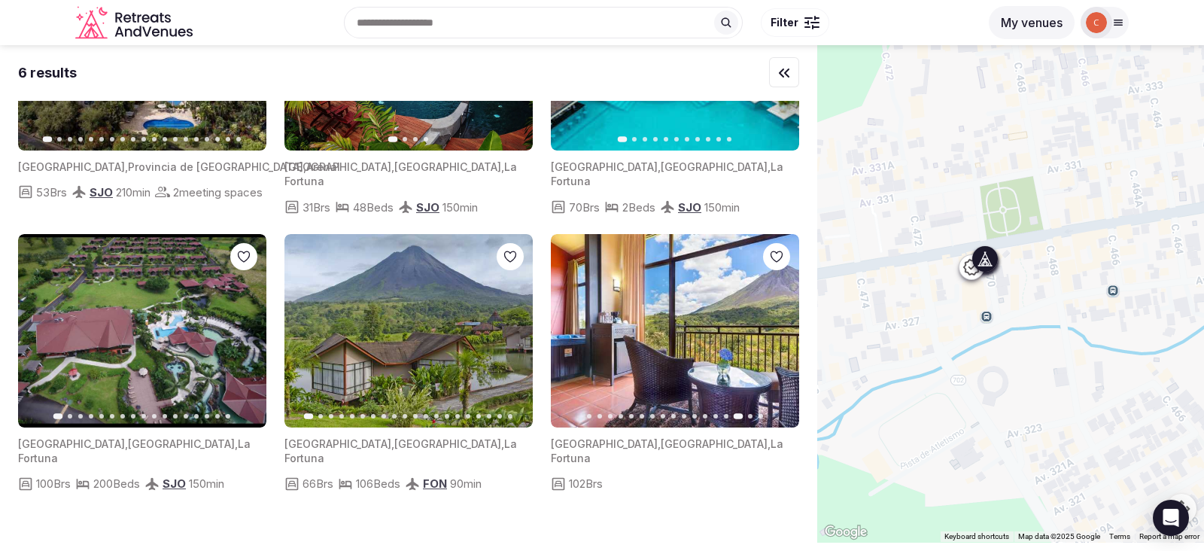
click at [774, 342] on button "Next slide" at bounding box center [778, 330] width 24 height 24
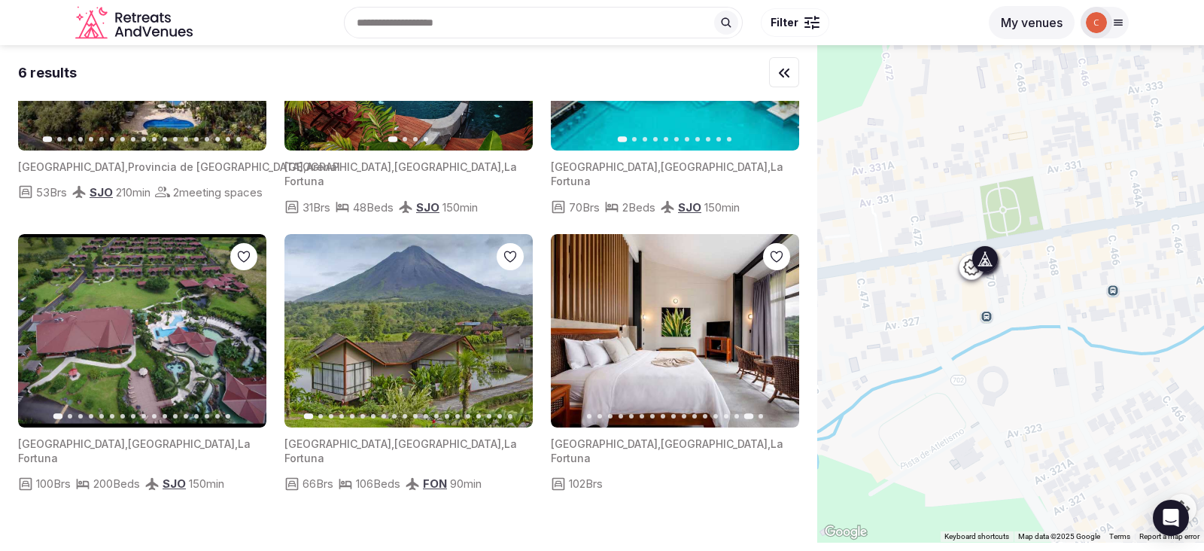
click at [774, 342] on button "Next slide" at bounding box center [778, 330] width 24 height 24
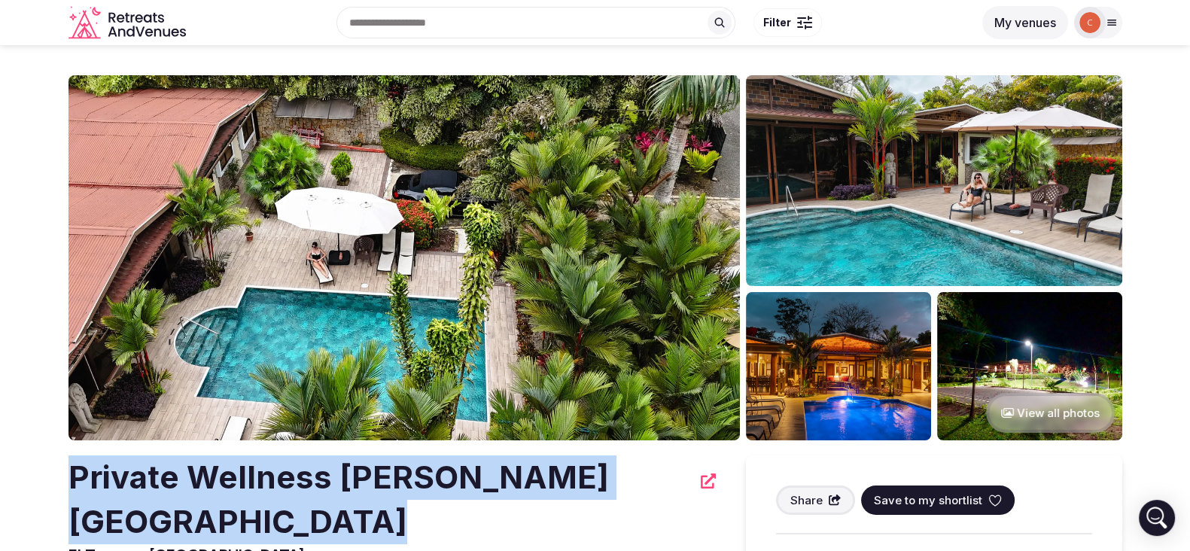
drag, startPoint x: 305, startPoint y: 519, endPoint x: 71, endPoint y: 475, distance: 238.1
click at [71, 475] on h2 "Private Wellness [PERSON_NAME][GEOGRAPHIC_DATA]" at bounding box center [379, 499] width 623 height 89
copy h2 "Private Wellness [PERSON_NAME][GEOGRAPHIC_DATA]"
